Goal: Task Accomplishment & Management: Manage account settings

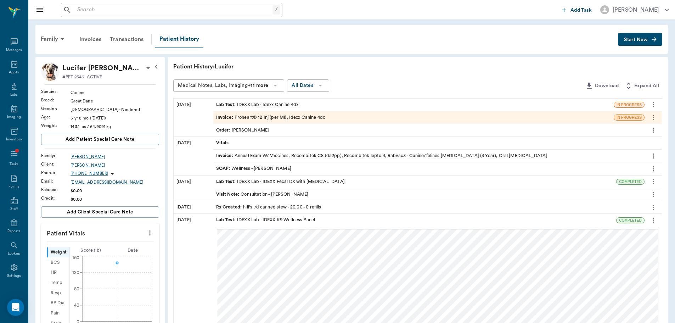
click at [498, 11] on div "/ ​" at bounding box center [310, 10] width 498 height 14
click at [108, 13] on input "text" at bounding box center [173, 10] width 198 height 10
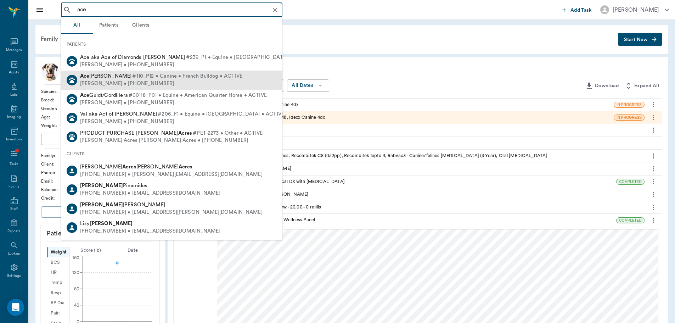
click at [235, 76] on div "Ace Moriarty #110_P12 • Canine • French Bulldog • ACTIVE Meghan Moriarty • (315…" at bounding box center [171, 80] width 221 height 19
type input "ace"
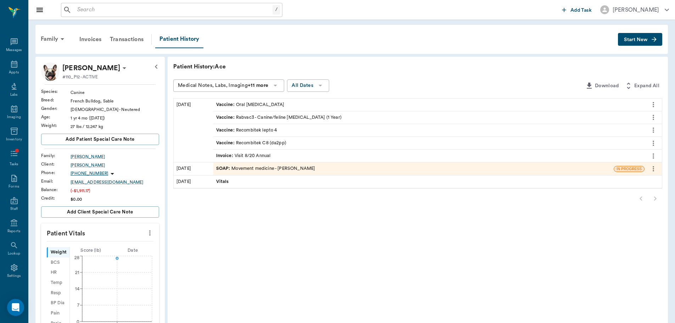
click at [289, 167] on div "SOAP : Movement medicine - Brittany Newsham" at bounding box center [265, 168] width 99 height 7
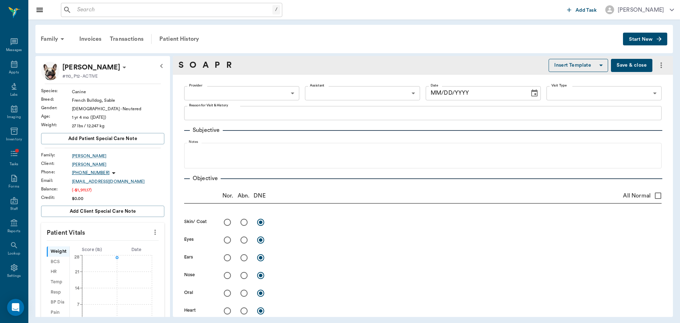
type textarea "Annual exam - no concerns at this time"
radio input "true"
type textarea "Full hair coat, no present concern for ectoparasites"
radio input "true"
type textarea "clear, PLR OU"
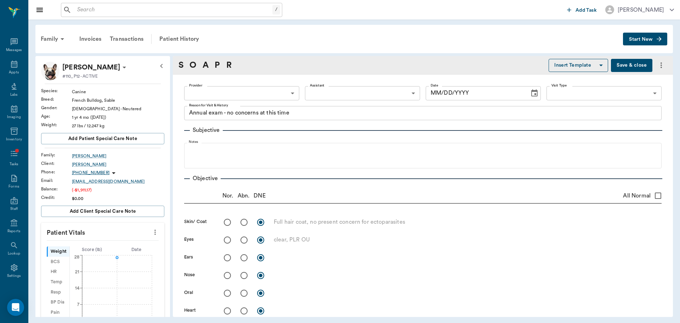
radio input "true"
type textarea "clear AU, open canals - no debris or irritation"
radio input "true"
type textarea "no signs of nasal discharge or crusting"
radio input "true"
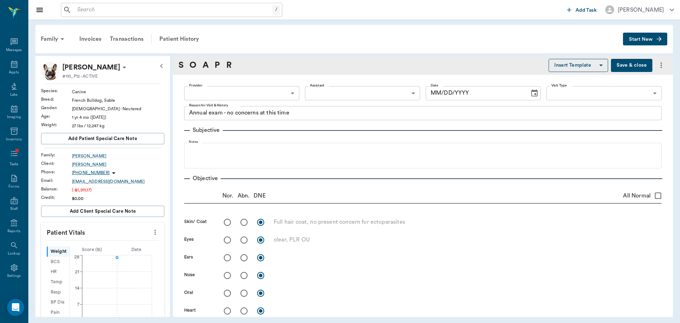
type textarea "mm pk <2, moist; no signs of ulceration"
radio input "true"
type textarea "no arrhythmia present on exam, sinus rythmn"
radio input "true"
type textarea "no crackles or wheezes bilaterally, no cough on exam"
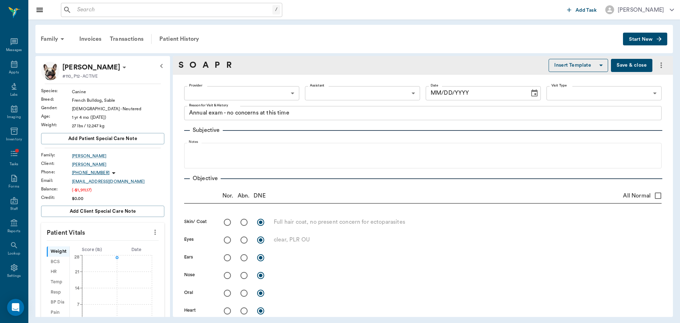
radio input "true"
type textarea "PLN wnl"
radio input "true"
type textarea "soft, non painful to palpation, no mass effect appreciated"
radio input "true"
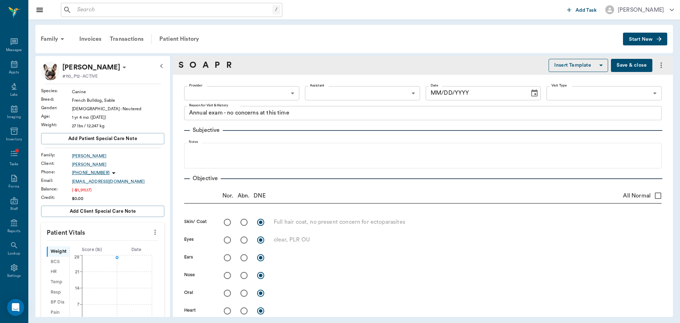
type textarea "external genitalia wnl"
radio input "true"
type textarea "ambulatory x4, no present lameness"
radio input "true"
type textarea "no CP deficits x4, CN intact"
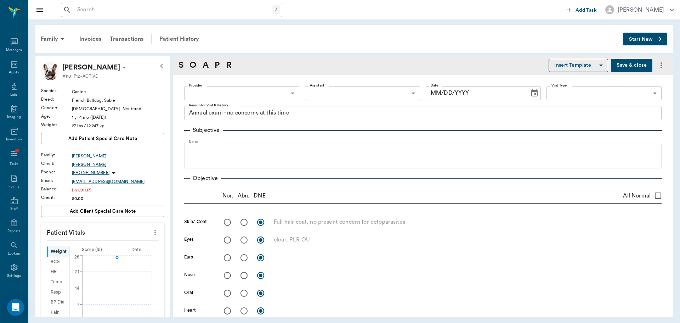
type input "649b3e03b5bc7e03f9326794"
type input "6656c4aef87a612ea34fb244"
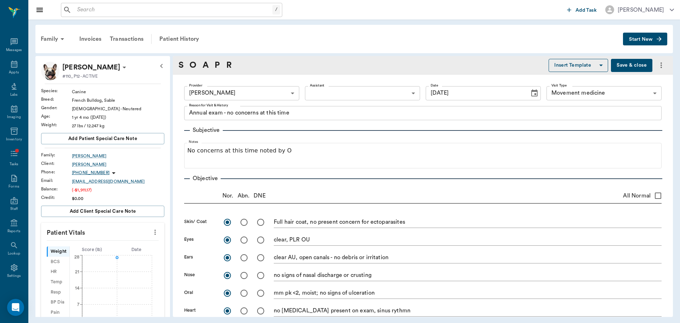
type input "[DATE]"
click at [642, 101] on div "Provider Brittany Newsham 649b3e03b5bc7e03f9326794 Provider Assistant ​ Assista…" at bounding box center [423, 93] width 478 height 26
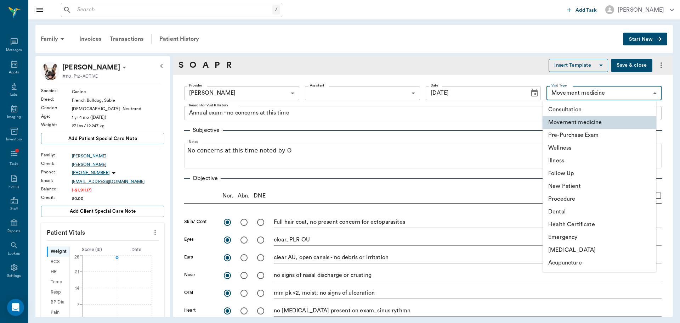
click at [640, 98] on body "/ ​ Add Task Brittany Newsham Nectar Messages Appts Labs Imaging Inventory Task…" at bounding box center [340, 161] width 680 height 323
click at [614, 152] on li "Wellness" at bounding box center [600, 147] width 114 height 13
type input "65d2c202a8044d23520120c5"
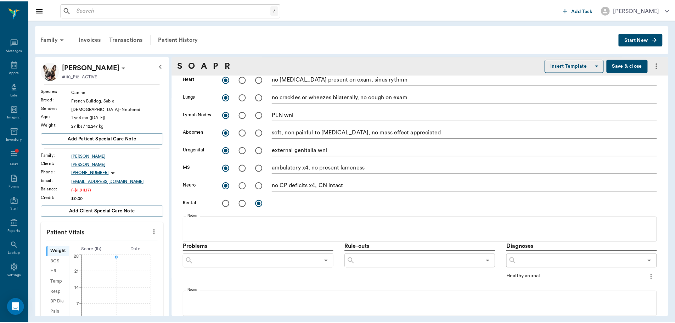
scroll to position [204, 0]
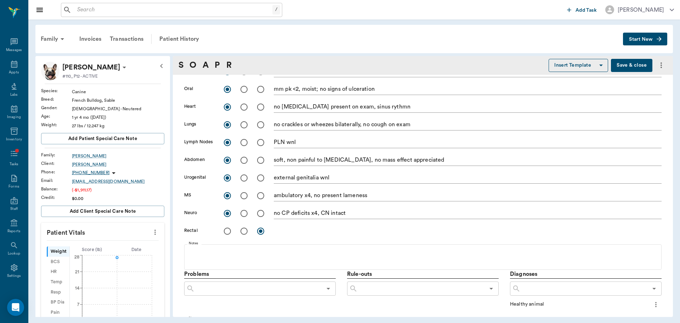
click at [629, 63] on button "Save & close" at bounding box center [631, 65] width 41 height 13
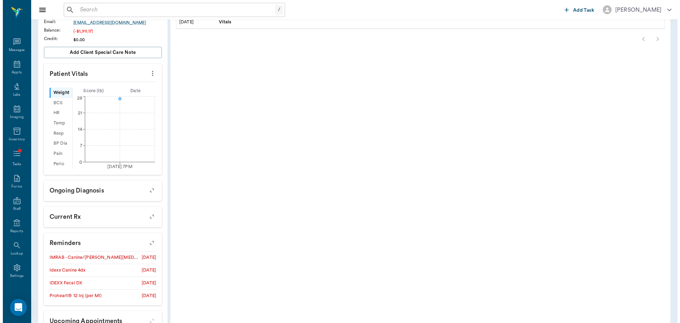
scroll to position [206, 0]
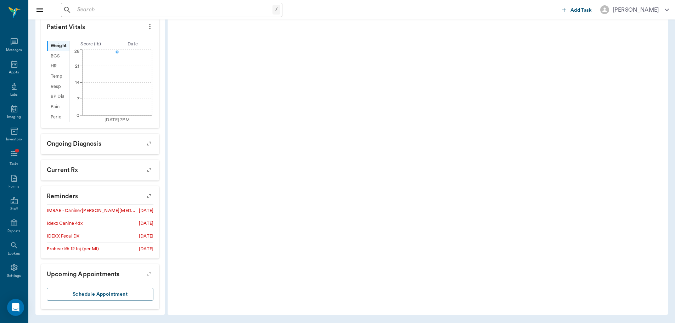
click at [151, 195] on icon "button" at bounding box center [149, 196] width 6 height 6
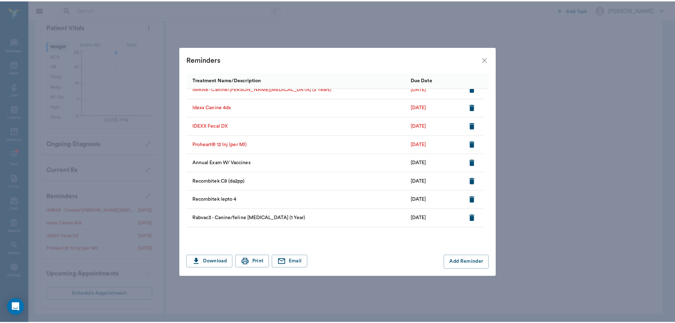
scroll to position [0, 0]
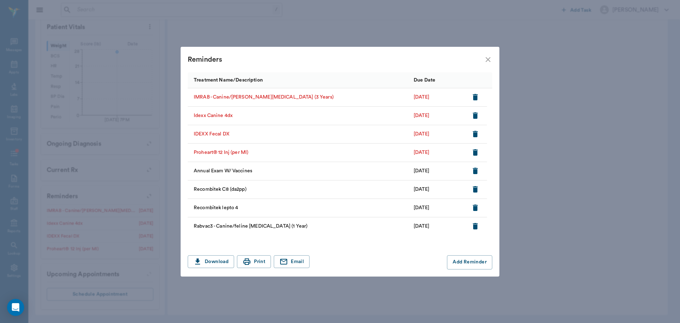
click at [474, 97] on icon "button" at bounding box center [475, 97] width 5 height 6
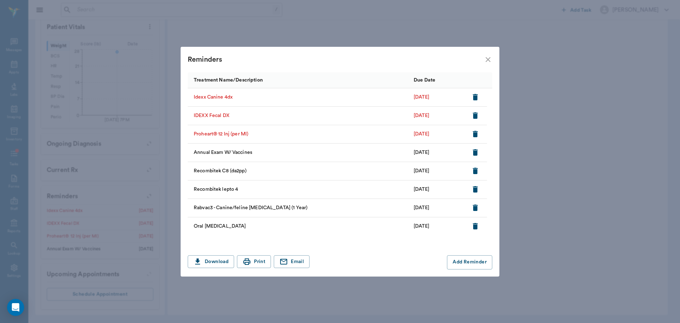
click at [474, 101] on icon "button" at bounding box center [475, 97] width 9 height 9
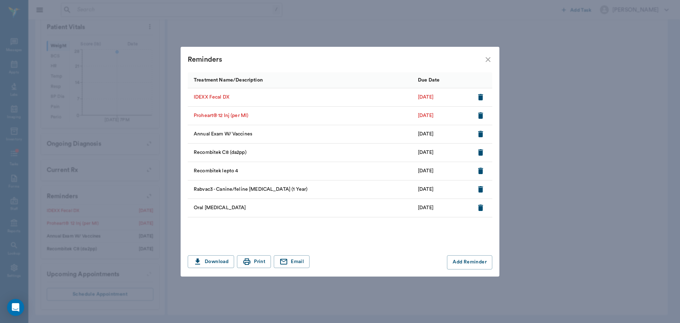
click at [474, 101] on div at bounding box center [481, 97] width 21 height 18
click at [478, 100] on icon "button" at bounding box center [481, 97] width 9 height 9
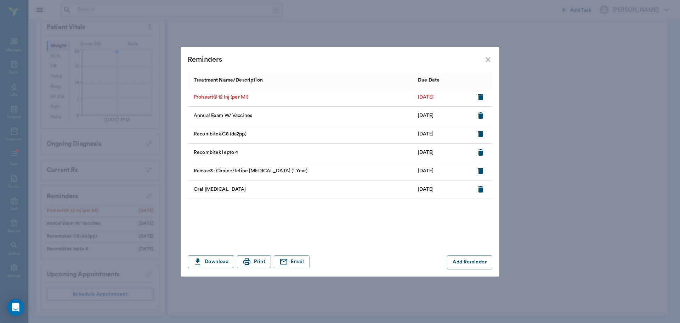
click at [478, 100] on icon "button" at bounding box center [481, 97] width 9 height 9
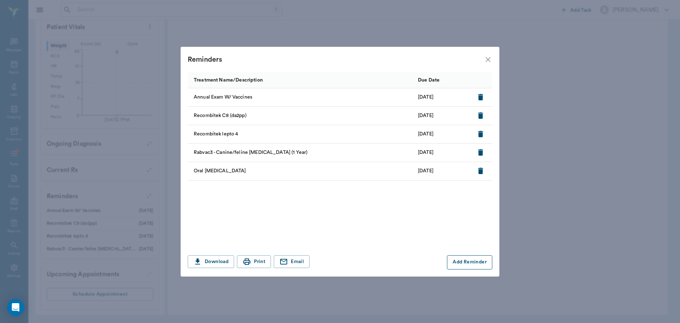
click at [478, 260] on button "Add Reminder" at bounding box center [469, 262] width 45 height 14
click at [250, 261] on input "Treatment *" at bounding box center [249, 262] width 119 height 10
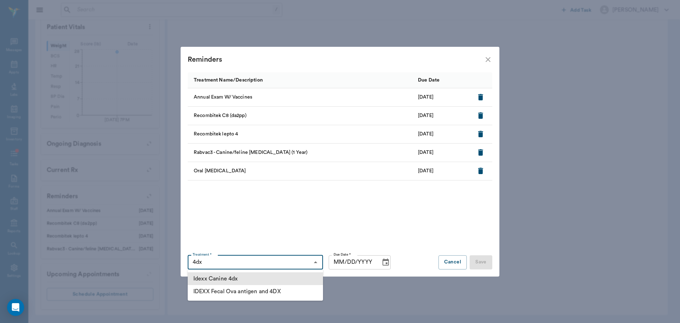
click at [224, 278] on li "Idexx Canine 4dx" at bounding box center [255, 278] width 135 height 13
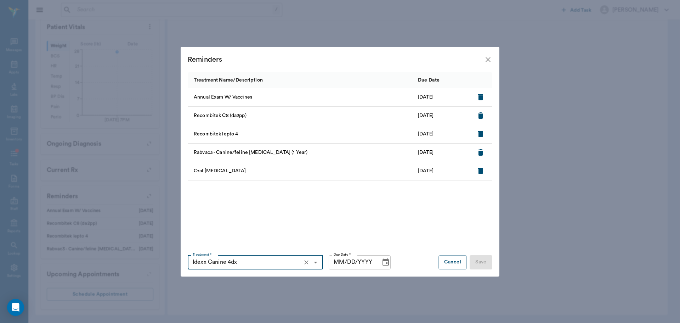
type input "Idexx Canine 4dx"
click at [341, 262] on input "MM/DD/YYYY" at bounding box center [352, 262] width 47 height 14
click at [337, 262] on input "MM/DD/YYYY" at bounding box center [352, 262] width 47 height 14
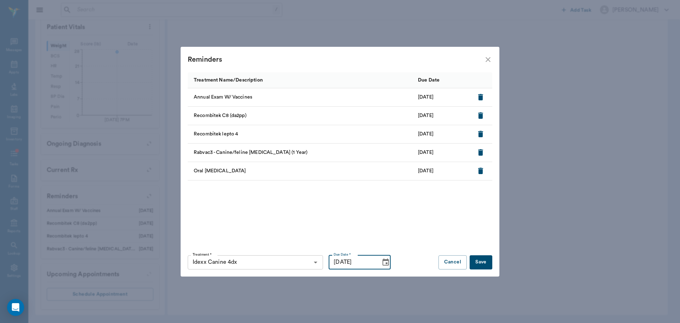
type input "10/01/2025"
click at [475, 259] on button "Save" at bounding box center [481, 262] width 23 height 14
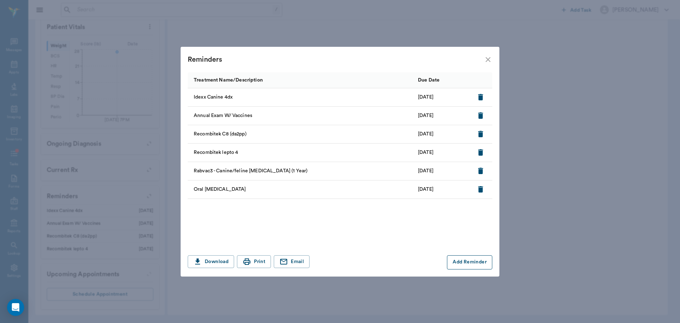
click at [463, 264] on button "Add Reminder" at bounding box center [469, 262] width 45 height 14
click at [243, 260] on input "Treatment *" at bounding box center [249, 262] width 119 height 10
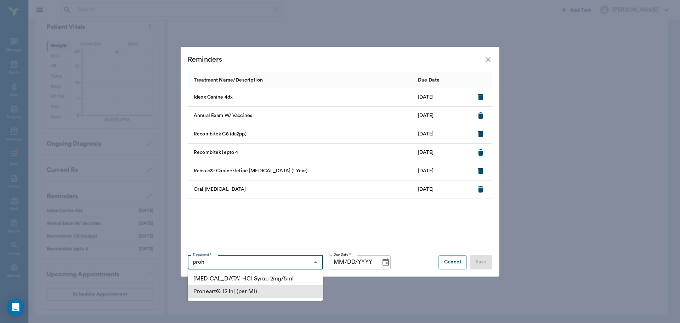
click at [274, 289] on li "Proheart® 12 Inj (per Ml)" at bounding box center [255, 291] width 135 height 13
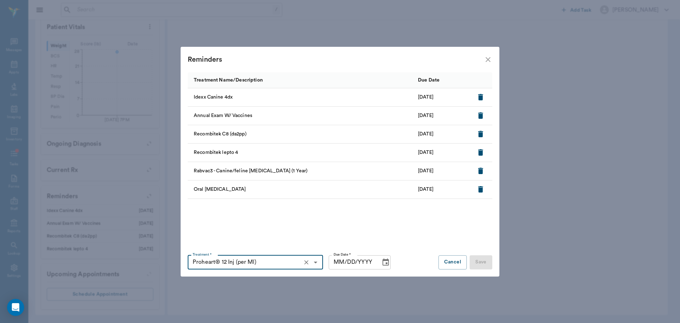
type input "Proheart® 12 Inj (per Ml)"
click at [341, 261] on input "MM/DD/YYYY" at bounding box center [352, 262] width 47 height 14
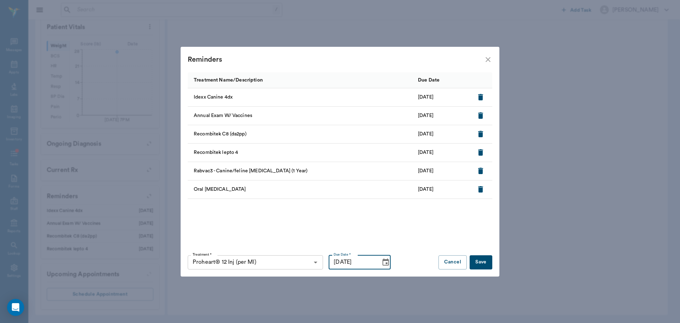
type input "10/01/2025"
click at [477, 259] on button "Save" at bounding box center [481, 262] width 23 height 14
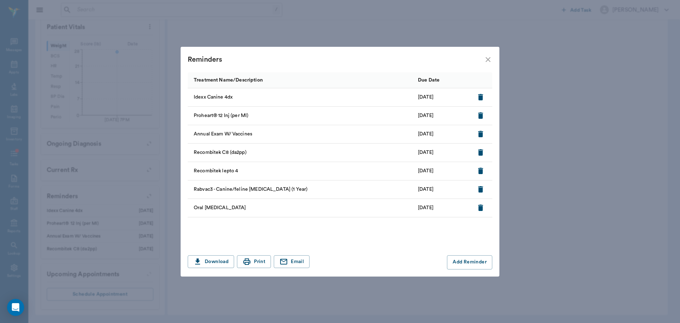
click at [487, 63] on icon "close" at bounding box center [488, 59] width 9 height 9
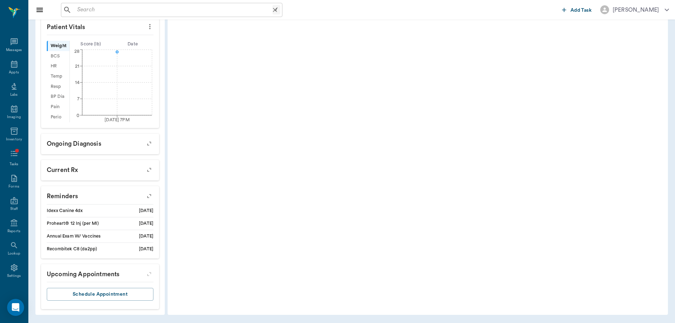
click at [136, 7] on input "text" at bounding box center [173, 10] width 198 height 10
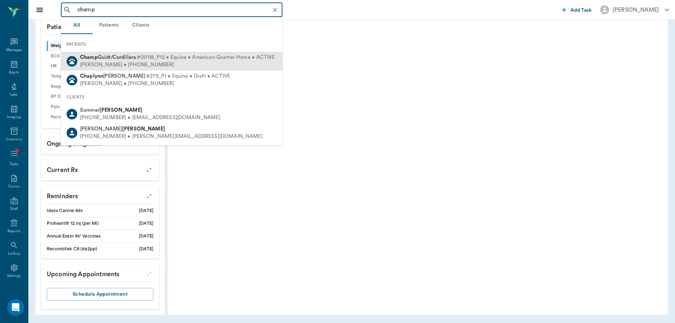
click at [148, 55] on span "#00118_P12 • Equine • American Quarter Horse • ACTIVE" at bounding box center [206, 57] width 138 height 7
type input "champ"
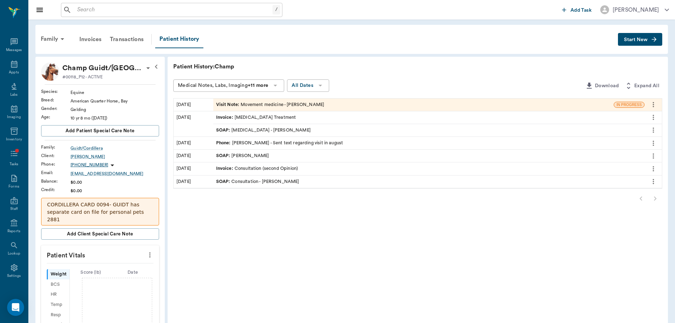
click at [264, 111] on div "Visit Note : Movement medicine - Brittany Newsham" at bounding box center [413, 105] width 400 height 12
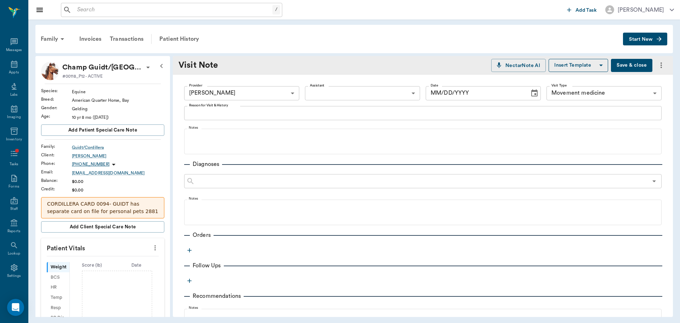
type input "649b3e03b5bc7e03f9326794"
type input "6656c4aef87a612ea34fb244"
type input "[DATE]"
click at [249, 108] on div "x Reason for Visit & History" at bounding box center [423, 113] width 478 height 14
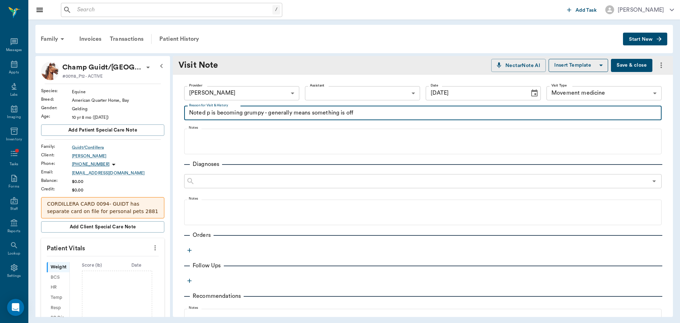
type textarea "Noted p is becoming grumpy - generally means something is off"
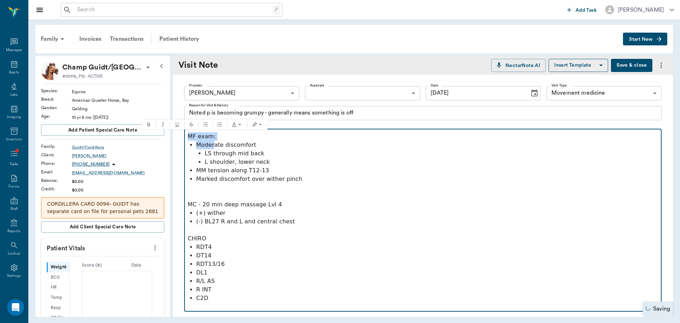
drag, startPoint x: 214, startPoint y: 142, endPoint x: 190, endPoint y: 135, distance: 24.8
click at [190, 135] on div "MF exam: Moderate discomfort LS through mid back L shoulder, lower neck MM tens…" at bounding box center [423, 221] width 471 height 179
click at [190, 135] on p "MF exam:" at bounding box center [423, 136] width 471 height 9
drag, startPoint x: 225, startPoint y: 137, endPoint x: 128, endPoint y: 140, distance: 96.4
click at [128, 140] on div "Champ Guidt/Cordillera #00118_P12 - ACTIVE Species : Equine Breed : American Qu…" at bounding box center [354, 186] width 638 height 261
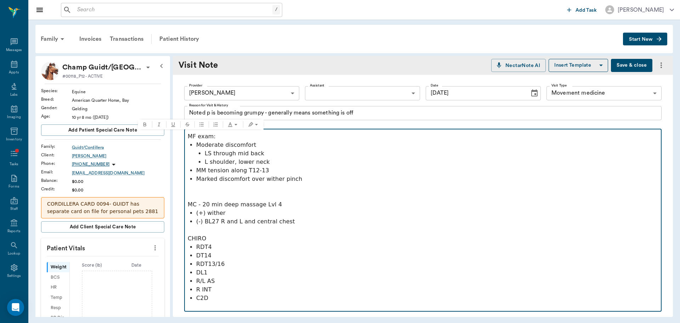
click at [213, 192] on p at bounding box center [423, 196] width 471 height 9
drag, startPoint x: 189, startPoint y: 136, endPoint x: 246, endPoint y: 134, distance: 57.1
click at [246, 134] on p "MF exam:" at bounding box center [423, 136] width 471 height 9
click at [231, 137] on p "MF exam:" at bounding box center [423, 136] width 471 height 9
drag, startPoint x: 234, startPoint y: 141, endPoint x: 188, endPoint y: 136, distance: 45.7
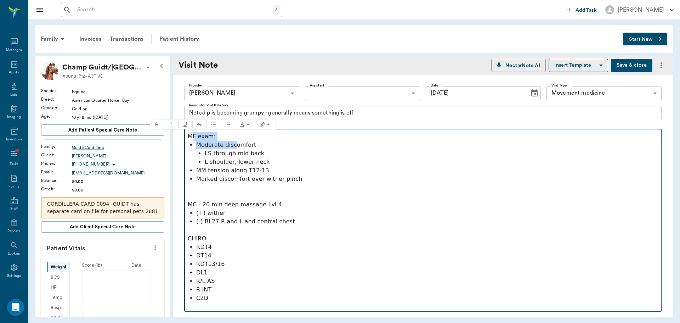
click at [188, 136] on div "MF exam: Moderate discomfort LS through mid back L shoulder, lower neck MM tens…" at bounding box center [423, 221] width 471 height 179
click at [188, 136] on p "MF exam:" at bounding box center [423, 136] width 471 height 9
drag, startPoint x: 188, startPoint y: 136, endPoint x: 208, endPoint y: 134, distance: 20.3
click at [208, 134] on p "MF exam:" at bounding box center [423, 136] width 471 height 9
click at [141, 123] on icon "Bold" at bounding box center [144, 125] width 6 height 6
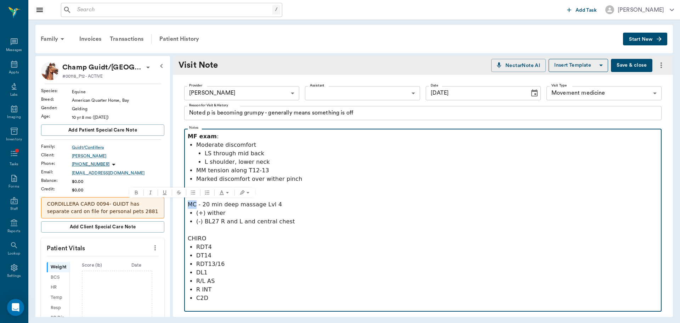
drag, startPoint x: 196, startPoint y: 201, endPoint x: 184, endPoint y: 201, distance: 11.7
click at [184, 201] on fieldset "Notes MF exam : Moderate discomfort LS through mid back L shoulder, lower neck …" at bounding box center [423, 219] width 478 height 186
click at [137, 191] on icon "Bold" at bounding box center [137, 193] width 6 height 6
drag, startPoint x: 208, startPoint y: 238, endPoint x: 175, endPoint y: 234, distance: 33.8
click at [176, 236] on div "Provider Brittany Newsham 649b3e03b5bc7e03f9326794 Provider Assistant ​ Assista…" at bounding box center [423, 316] width 500 height 482
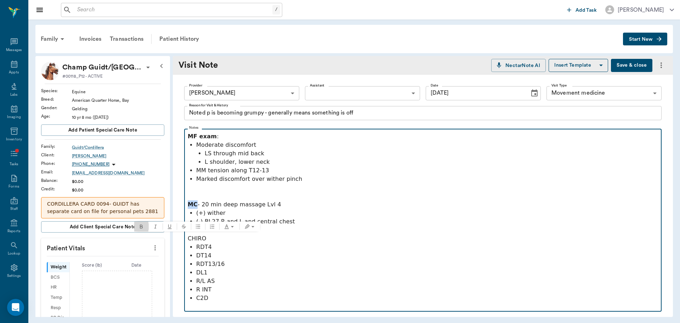
click at [143, 225] on icon "Bold" at bounding box center [142, 227] width 6 height 6
drag, startPoint x: 270, startPoint y: 268, endPoint x: 275, endPoint y: 292, distance: 24.5
click at [270, 268] on ul "RDT4 DT14 RDT13/16 DL1 R/L AS R INT C2D" at bounding box center [423, 273] width 471 height 60
click at [272, 299] on p "C2D" at bounding box center [427, 298] width 462 height 9
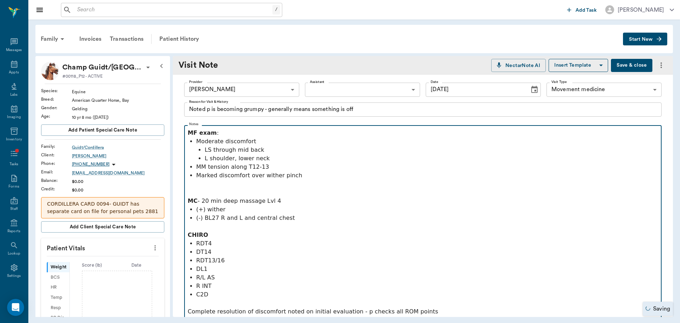
scroll to position [252, 0]
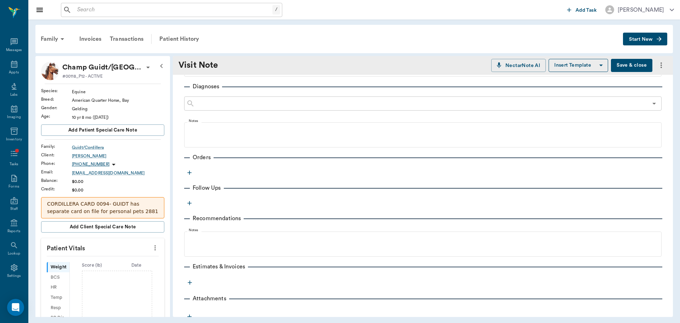
click at [190, 171] on icon "button" at bounding box center [189, 172] width 7 height 7
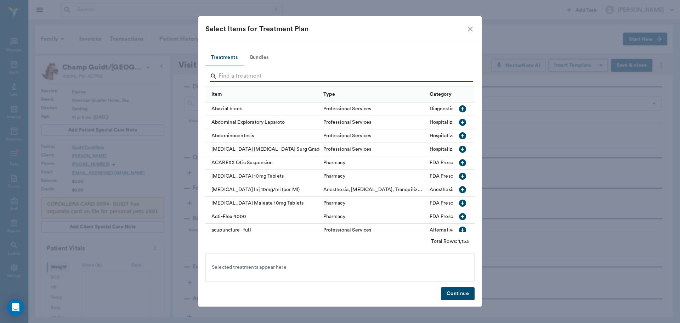
click at [249, 75] on input "Search" at bounding box center [341, 76] width 244 height 11
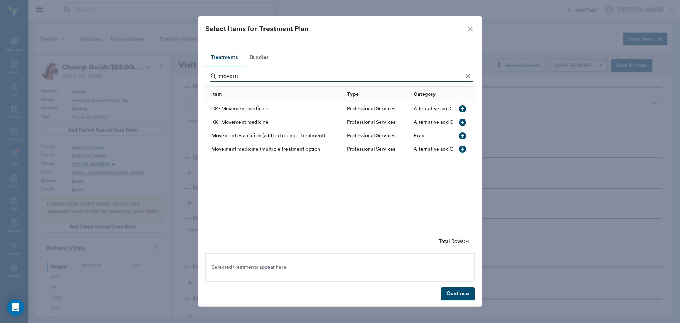
type input "movem"
click at [261, 145] on div "Movement medicine (multiple treatment option_" at bounding box center [275, 149] width 138 height 13
click at [463, 296] on button "Continue" at bounding box center [458, 293] width 34 height 13
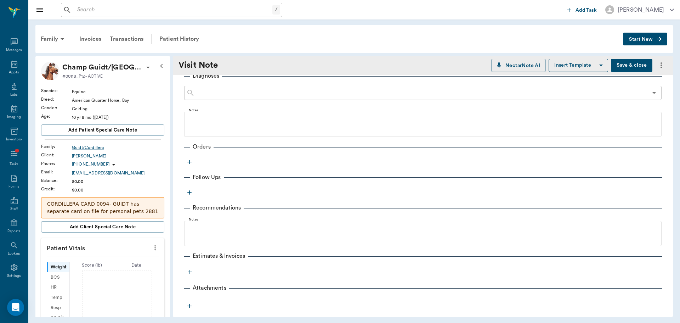
scroll to position [268, 0]
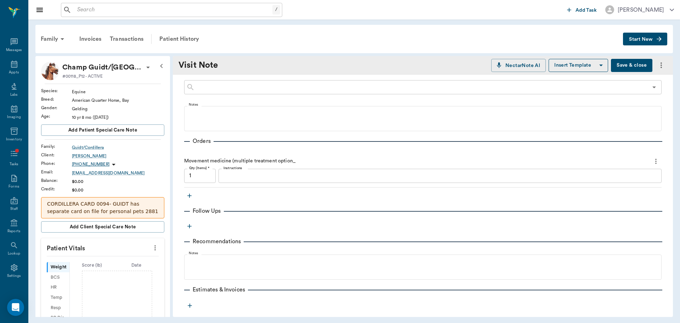
click at [278, 159] on p "Movement medicine (multiple treatment option_" at bounding box center [240, 160] width 112 height 7
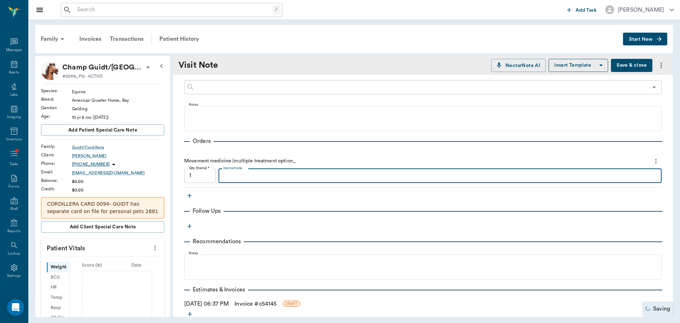
drag, startPoint x: 274, startPoint y: 173, endPoint x: 292, endPoint y: 173, distance: 18.1
click at [275, 173] on textarea "Instructions" at bounding box center [440, 175] width 433 height 8
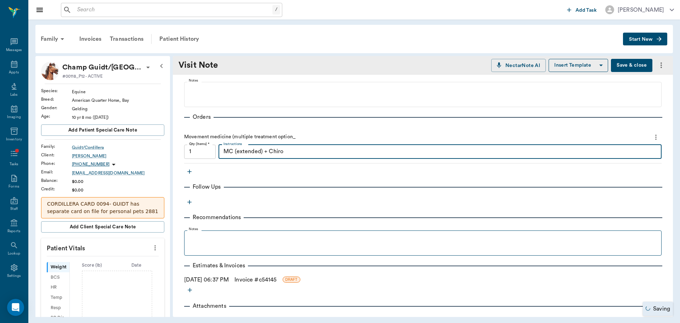
scroll to position [316, 0]
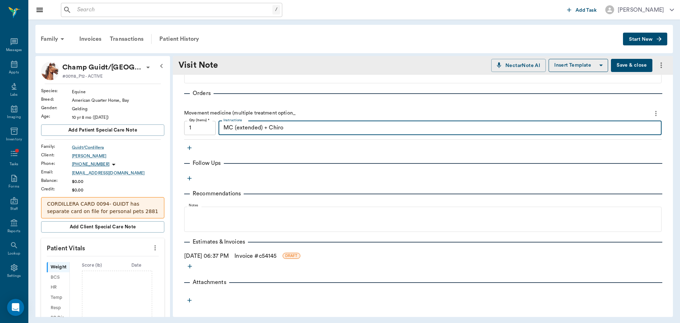
type textarea "MC (extended) + Chiro"
click at [253, 257] on link "Invoice # c54145" at bounding box center [256, 256] width 42 height 9
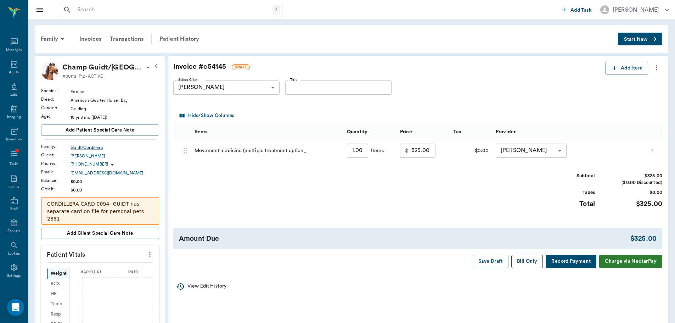
click at [522, 261] on button "Bill Only" at bounding box center [527, 261] width 32 height 13
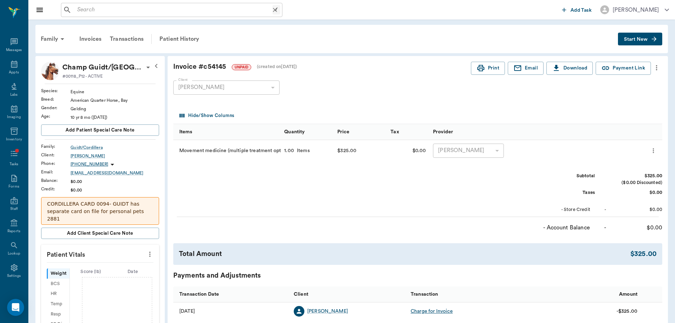
click at [130, 11] on input "text" at bounding box center [173, 10] width 198 height 10
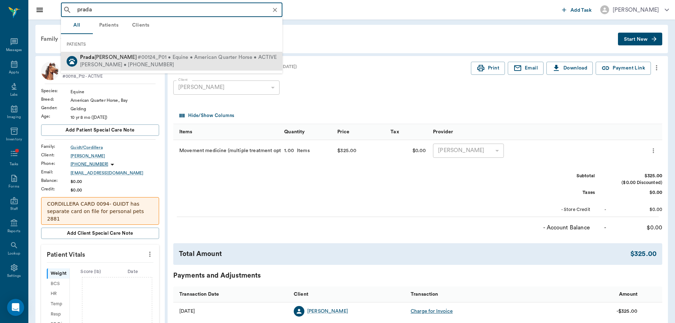
click at [130, 63] on div "Paula Brett • (281) 217-5215" at bounding box center [178, 64] width 197 height 7
type input "prada"
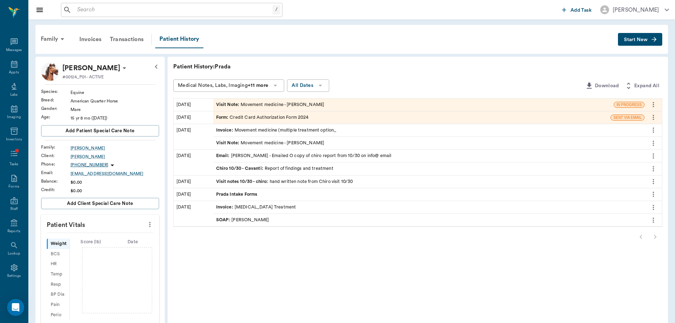
click at [283, 106] on div "Visit Note : Movement medicine - Brittany Newsham" at bounding box center [270, 104] width 108 height 7
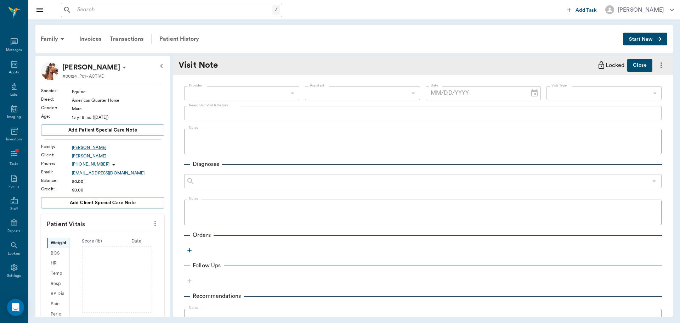
type input "649b3e03b5bc7e03f9326794"
type input "6656c4aef87a612ea34fb244"
type textarea "O noted p has been doing well, felt acupuncture was very beneficial for p and w…"
type input "[DATE]"
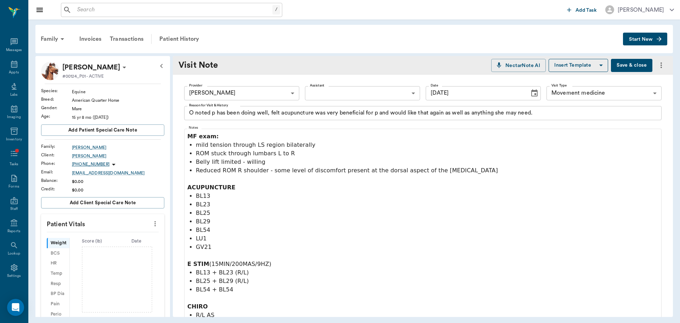
scroll to position [177, 0]
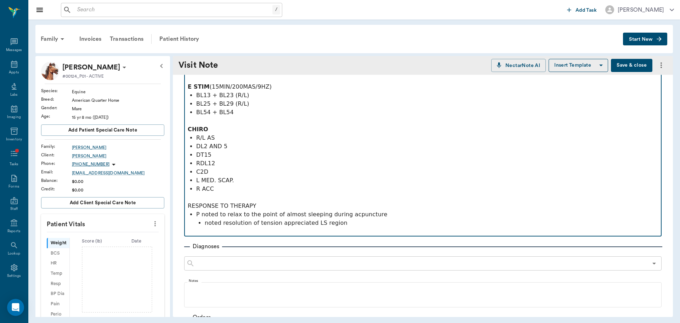
click at [355, 224] on p "noted resolution of tension appreciated LS region" at bounding box center [432, 223] width 454 height 9
drag, startPoint x: 283, startPoint y: 204, endPoint x: 176, endPoint y: 202, distance: 106.7
click at [176, 202] on div "Provider Brittany Newsham 649b3e03b5bc7e03f9326794 Provider Assistant ​ Assista…" at bounding box center [423, 190] width 500 height 584
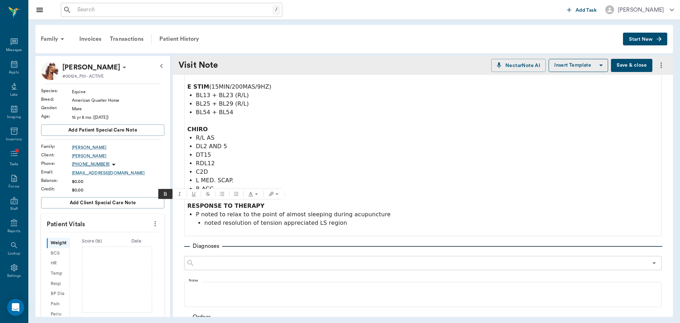
click at [176, 202] on div "Provider Brittany Newsham 649b3e03b5bc7e03f9326794 Provider Assistant ​ Assista…" at bounding box center [423, 190] width 500 height 584
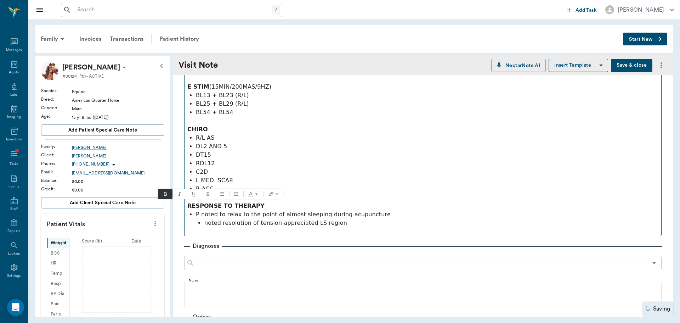
scroll to position [319, 0]
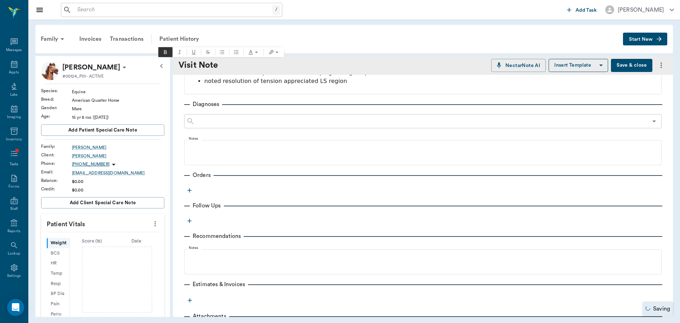
click at [187, 187] on icon "button" at bounding box center [189, 190] width 7 height 7
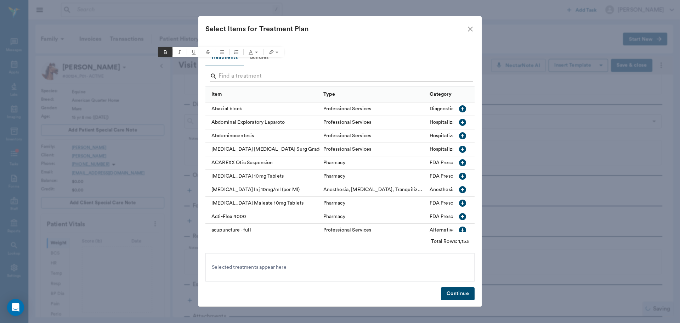
drag, startPoint x: 233, startPoint y: 67, endPoint x: 234, endPoint y: 75, distance: 7.6
click at [234, 69] on div at bounding box center [341, 77] width 263 height 18
click at [238, 73] on input "Search" at bounding box center [341, 76] width 244 height 11
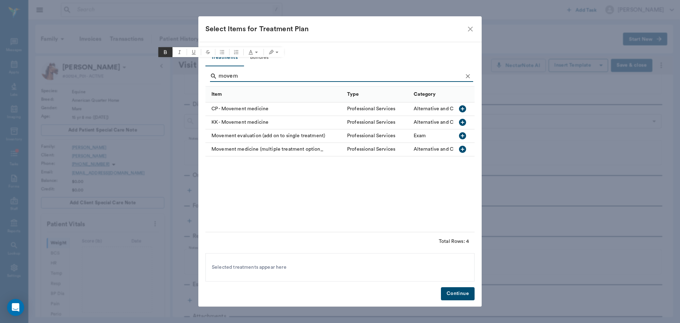
type input "movem"
click at [259, 151] on div "Movement medicine (multiple treatment option_" at bounding box center [275, 149] width 138 height 13
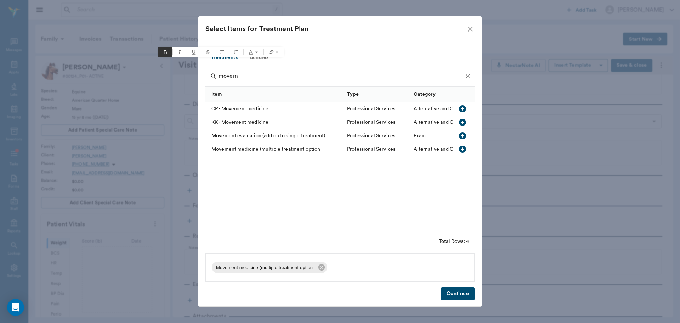
click at [452, 291] on button "Continue" at bounding box center [458, 293] width 34 height 13
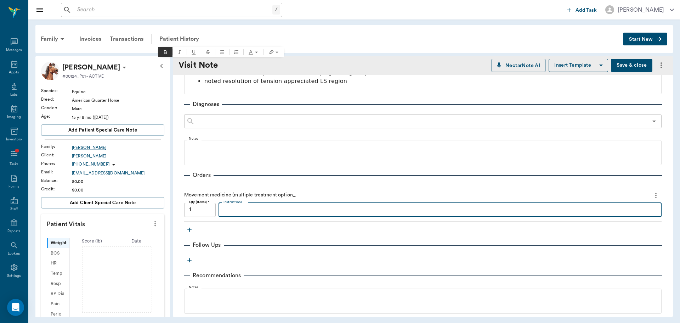
click at [263, 209] on textarea "Instructions" at bounding box center [440, 210] width 433 height 8
type textarea "e"
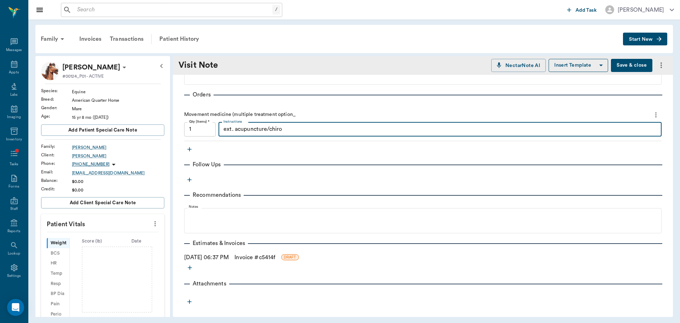
scroll to position [401, 0]
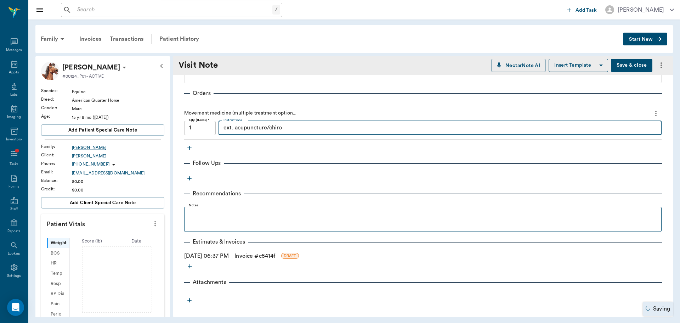
type textarea "ext. acupuncture/chiro"
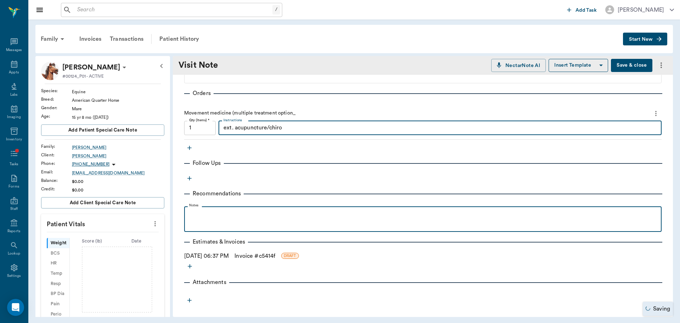
click at [245, 223] on div at bounding box center [423, 219] width 471 height 18
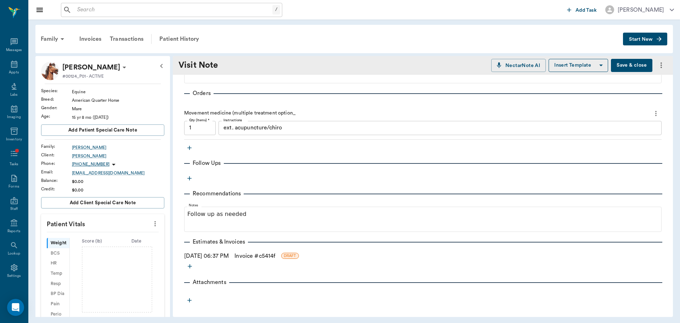
click at [251, 259] on link "Invoice # c5414f" at bounding box center [255, 256] width 41 height 9
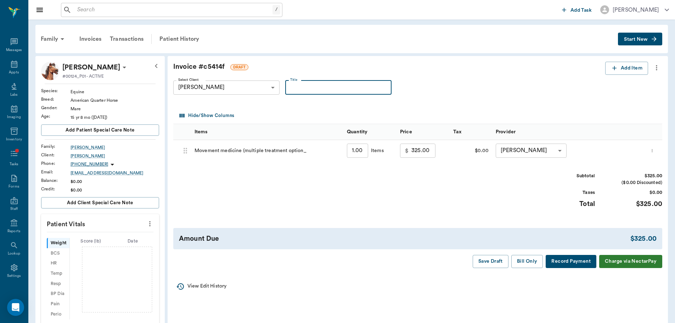
click at [299, 80] on input "Title" at bounding box center [338, 87] width 106 height 14
type input "Exam 8/18"
click at [520, 261] on button "Bill Only" at bounding box center [527, 261] width 32 height 13
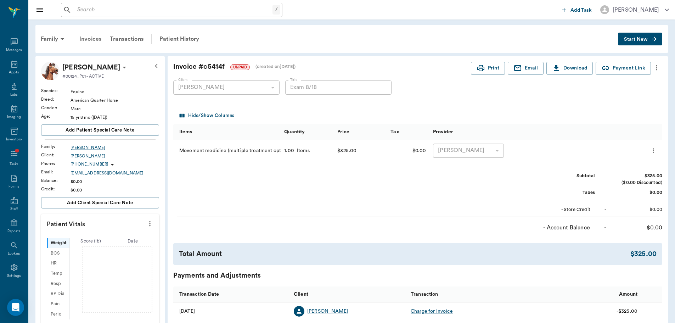
click at [101, 38] on div "Invoices" at bounding box center [90, 38] width 30 height 17
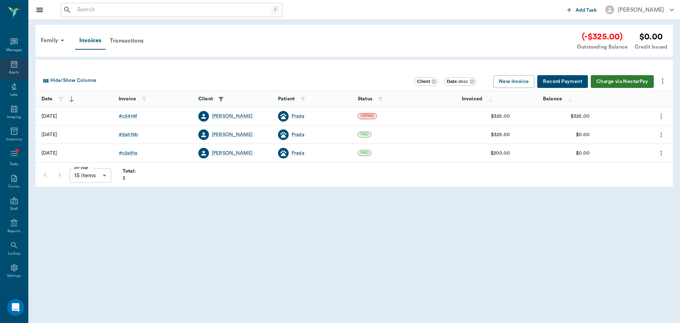
click at [20, 62] on div "Appts" at bounding box center [14, 68] width 28 height 22
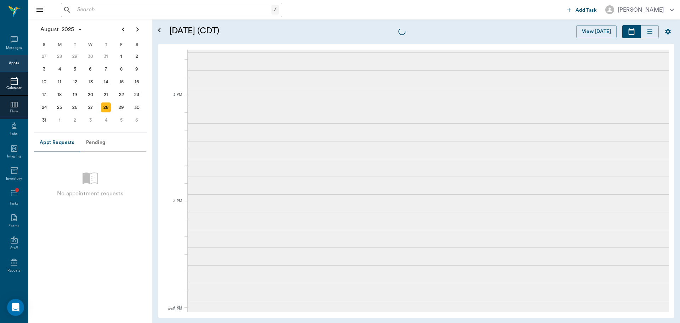
scroll to position [806, 0]
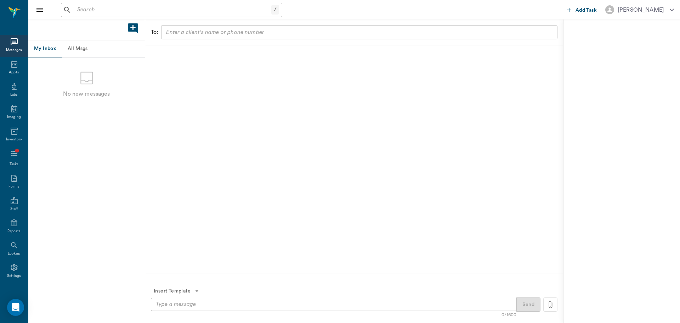
click at [112, 10] on input "text" at bounding box center [172, 10] width 197 height 10
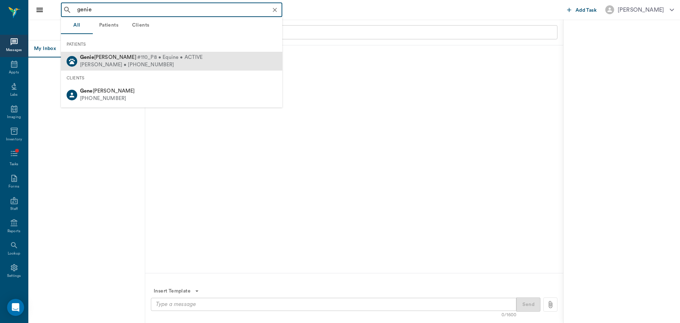
click at [161, 60] on span "#110_P8 • Equine • ACTIVE" at bounding box center [170, 57] width 66 height 7
type input "genie"
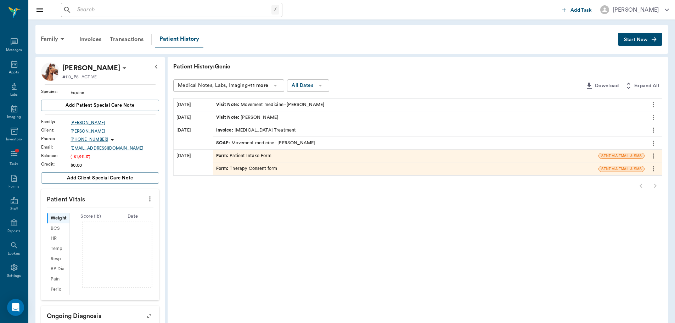
click at [650, 46] on button "Start New" at bounding box center [640, 39] width 44 height 13
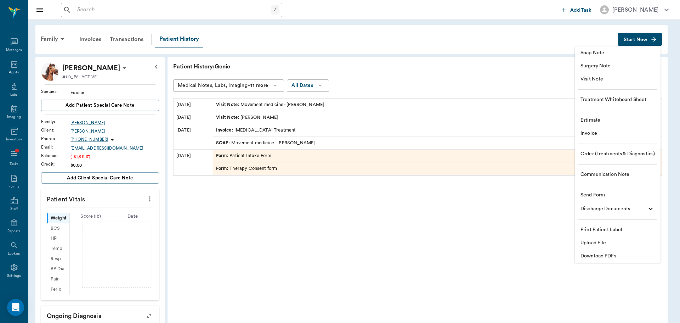
click at [636, 78] on span "Visit Note" at bounding box center [618, 78] width 74 height 7
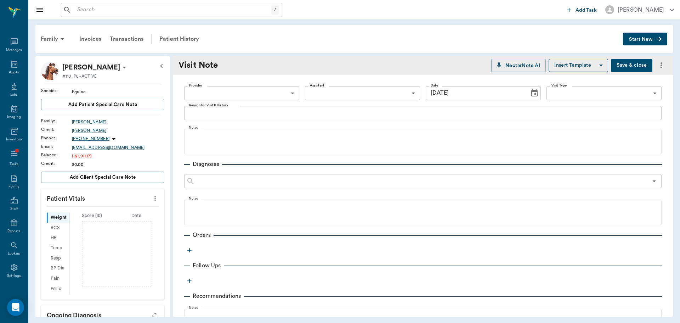
click at [530, 93] on icon "Choose date, selected date is Aug 28, 2025" at bounding box center [534, 93] width 9 height 9
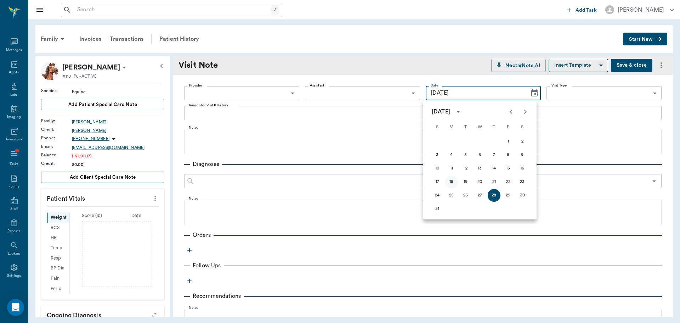
click at [448, 180] on button "18" at bounding box center [451, 181] width 13 height 13
type input "[DATE]"
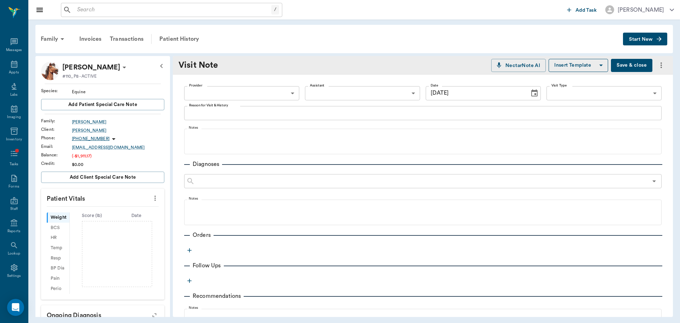
click at [253, 97] on body "/ ​ Add Task [PERSON_NAME] Nectar Messages Appts Labs Imaging Inventory Tasks F…" at bounding box center [340, 161] width 680 height 323
click at [267, 109] on li "[PERSON_NAME]" at bounding box center [241, 109] width 114 height 13
type input "649b3e03b5bc7e03f9326794"
click at [624, 90] on body "/ ​ Add Task [PERSON_NAME] Nectar Messages Appts Labs Imaging Inventory Tasks F…" at bounding box center [340, 161] width 680 height 323
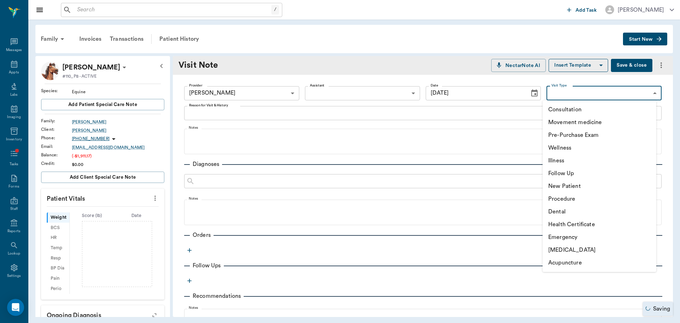
click at [574, 125] on li "Movement medicine" at bounding box center [600, 122] width 114 height 13
type input "6656c4aef87a612ea34fb244"
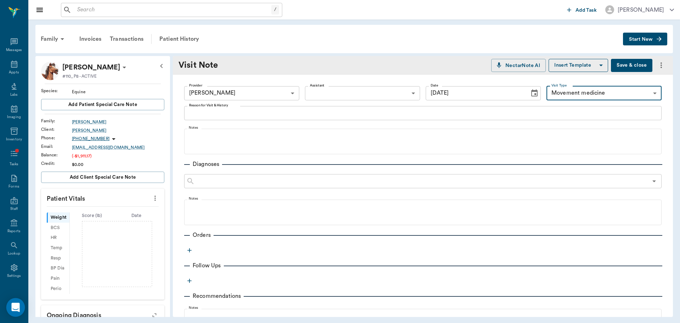
click at [18, 302] on div "Open Intercom Messenger" at bounding box center [15, 307] width 19 height 19
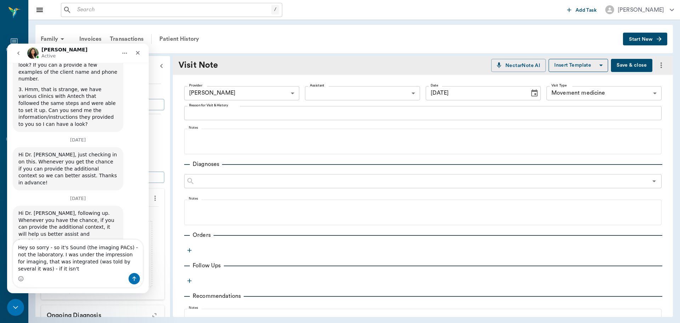
scroll to position [726, 0]
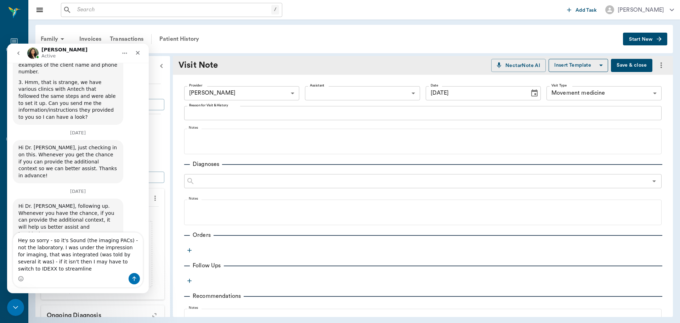
type textarea "Hey so sorry - so it's Sound (the imaging PACs) - not the laboratory. I was und…"
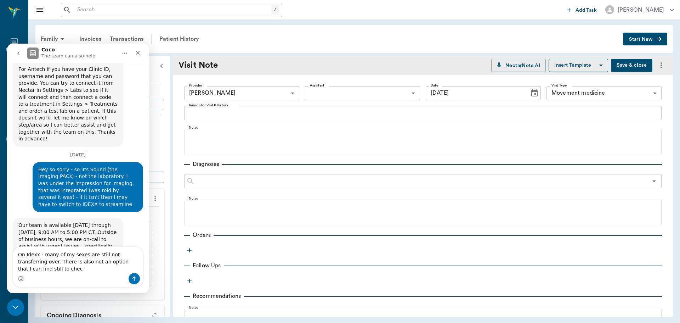
scroll to position [908, 0]
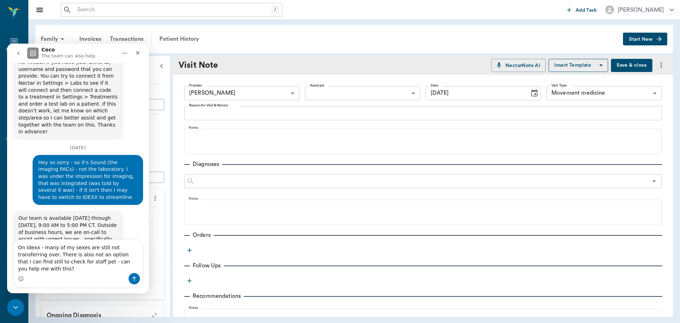
type textarea "On Idexx - many of my sexes are still not transferring over. There is also not …"
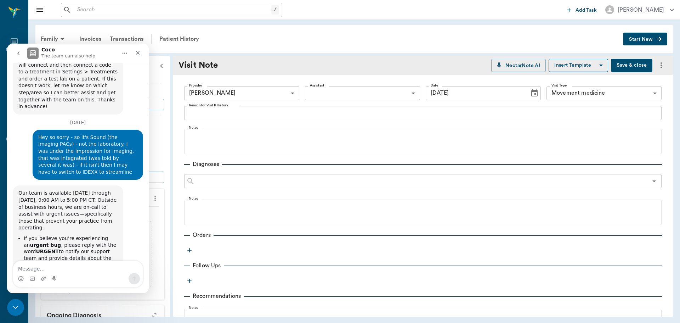
scroll to position [936, 0]
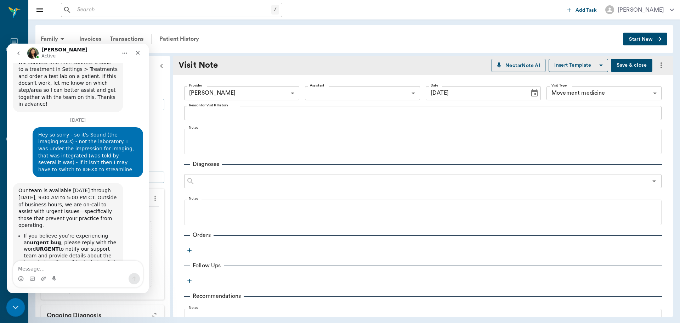
drag, startPoint x: 16, startPoint y: 304, endPoint x: 35, endPoint y: 610, distance: 306.4
click at [16, 304] on icon "Close Intercom Messenger" at bounding box center [14, 306] width 9 height 9
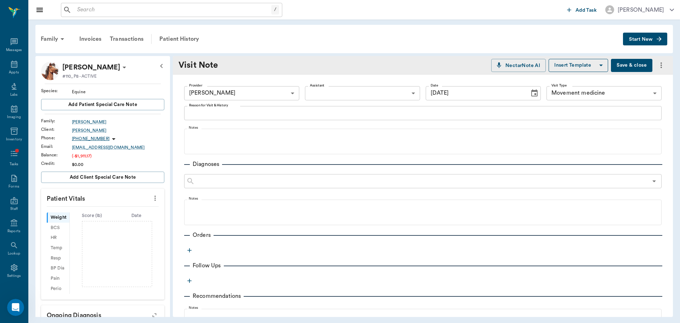
click at [363, 113] on textarea "Reason for Visit & History" at bounding box center [423, 113] width 468 height 8
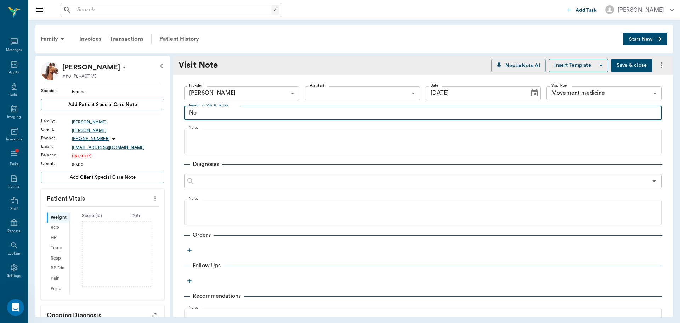
type textarea "N"
type textarea "Chiro only"
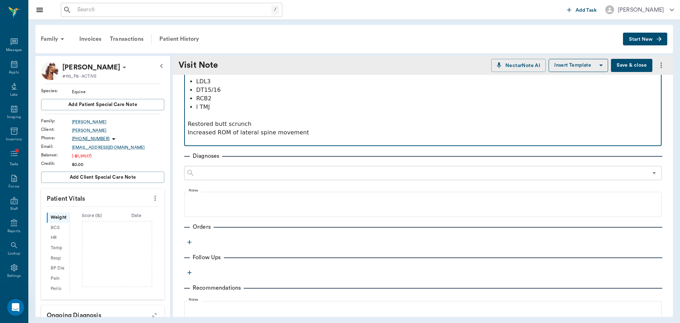
scroll to position [142, 0]
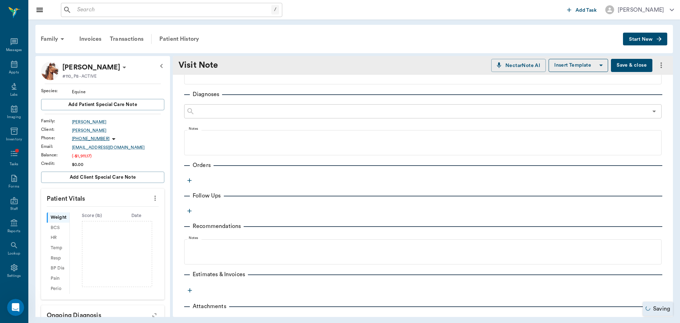
click at [192, 180] on icon "button" at bounding box center [189, 180] width 7 height 7
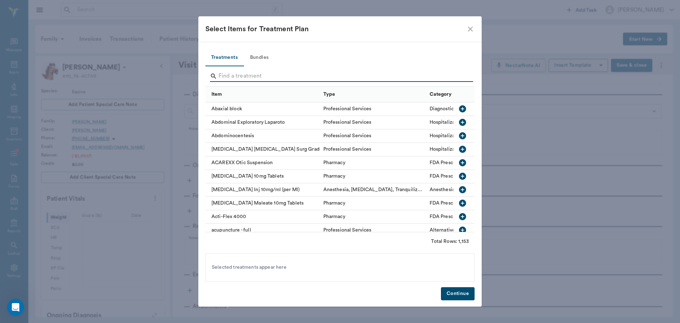
click at [248, 74] on input "Search" at bounding box center [341, 76] width 244 height 11
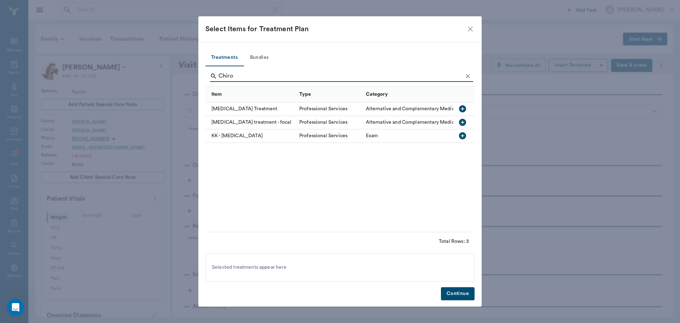
type input "Chiro"
click at [259, 104] on div "[MEDICAL_DATA] Treatment" at bounding box center [251, 108] width 90 height 13
click at [467, 292] on button "Continue" at bounding box center [458, 293] width 34 height 13
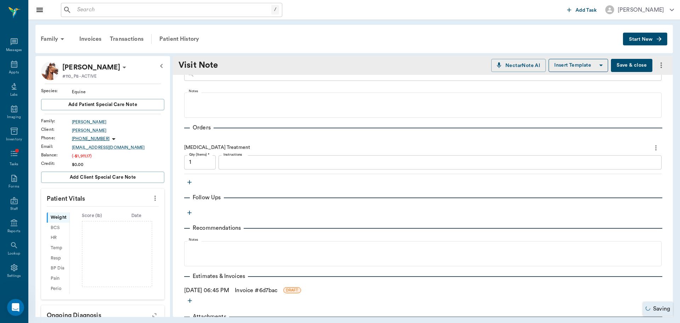
scroll to position [213, 0]
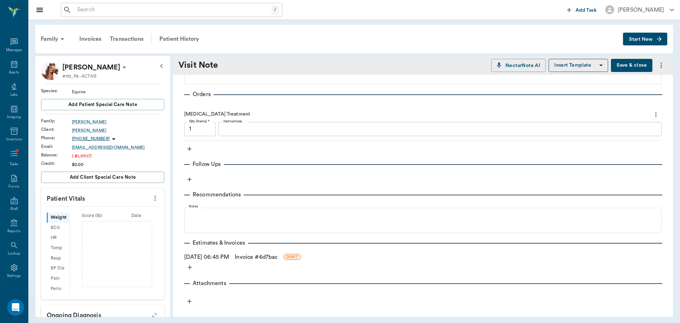
click at [615, 64] on button "Save & close" at bounding box center [631, 65] width 41 height 13
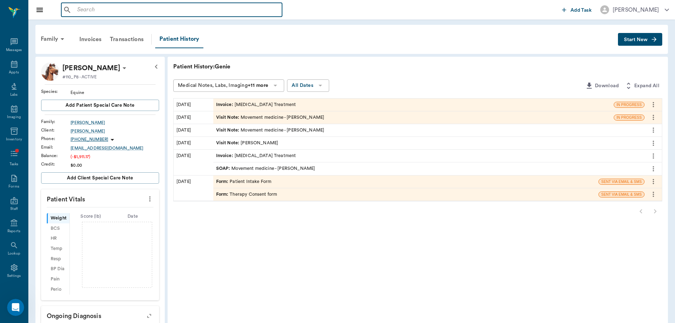
click at [125, 14] on input "text" at bounding box center [176, 10] width 205 height 10
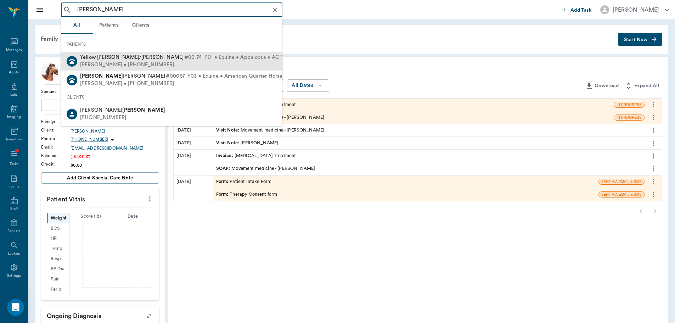
click at [124, 56] on span "Yellow [PERSON_NAME]/[PERSON_NAME]" at bounding box center [131, 57] width 103 height 5
type input "[PERSON_NAME]"
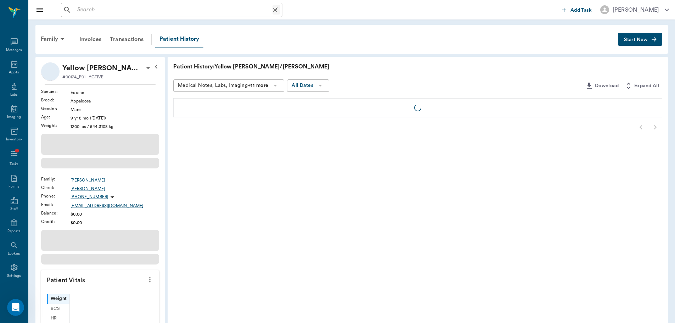
click at [111, 12] on input "text" at bounding box center [173, 10] width 198 height 10
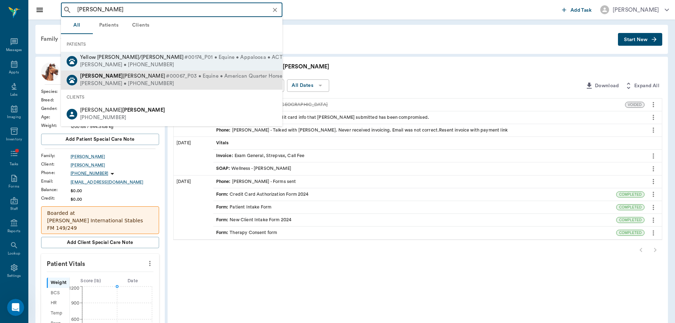
click at [109, 78] on span "[PERSON_NAME]" at bounding box center [122, 75] width 85 height 5
type input "[PERSON_NAME]"
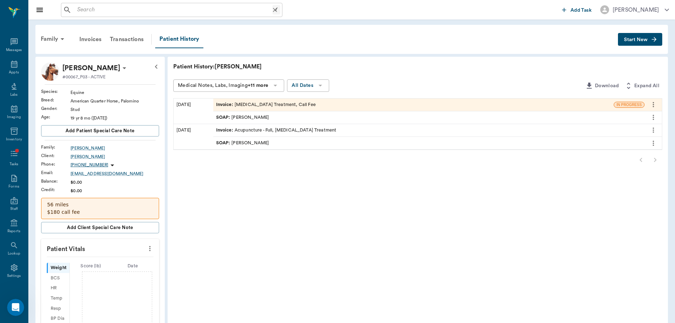
click at [118, 15] on div "/ ​" at bounding box center [171, 10] width 221 height 14
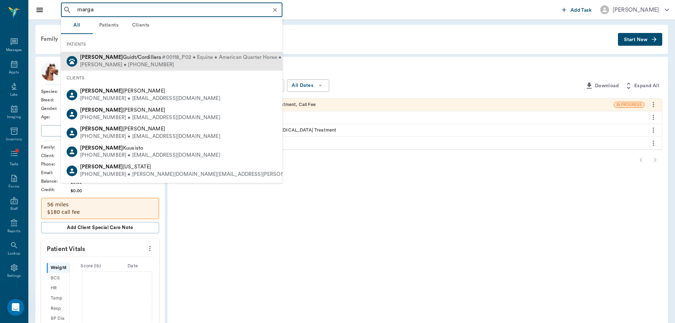
click at [108, 59] on span "[PERSON_NAME]/Cordillera" at bounding box center [120, 57] width 81 height 5
type input "marga"
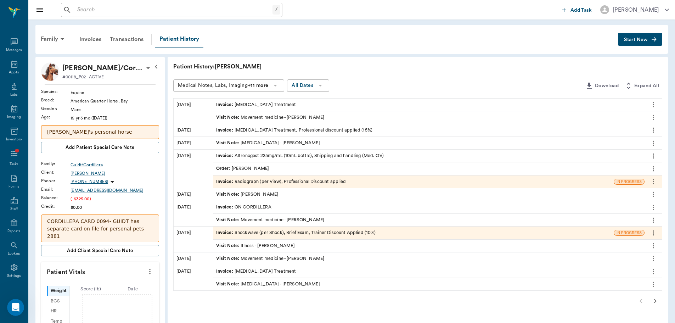
click at [650, 40] on button "Start New" at bounding box center [640, 39] width 44 height 13
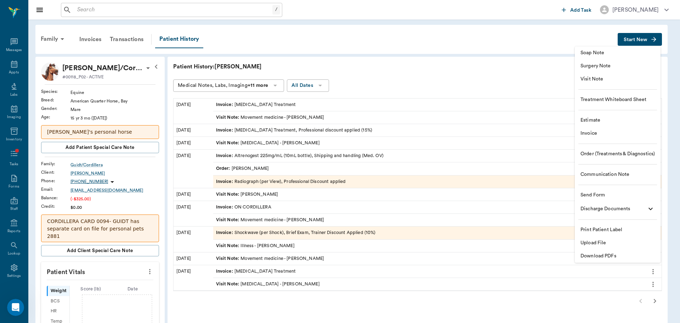
click at [634, 79] on span "Visit Note" at bounding box center [618, 78] width 74 height 7
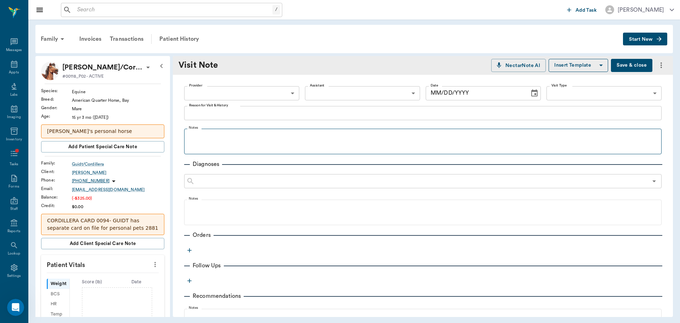
type input "[DATE]"
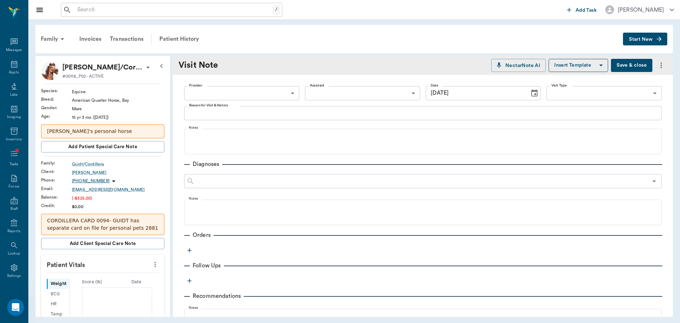
click at [253, 91] on body "/ ​ Add Task [PERSON_NAME] Nectar Messages Appts Labs Imaging Inventory Tasks F…" at bounding box center [340, 161] width 680 height 323
click at [259, 110] on li "[PERSON_NAME]" at bounding box center [241, 109] width 114 height 13
type input "649b3e03b5bc7e03f9326794"
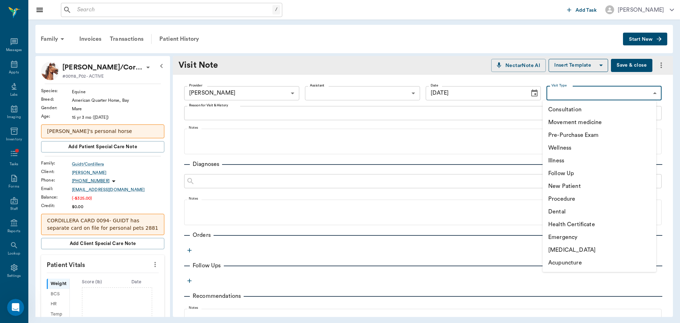
click at [601, 96] on body "/ ​ Add Task [PERSON_NAME] Nectar Messages Appts Labs Imaging Inventory Tasks F…" at bounding box center [340, 161] width 680 height 323
click at [592, 247] on li "[MEDICAL_DATA]" at bounding box center [600, 249] width 114 height 13
type input "65d2c202a8044d23520120ce"
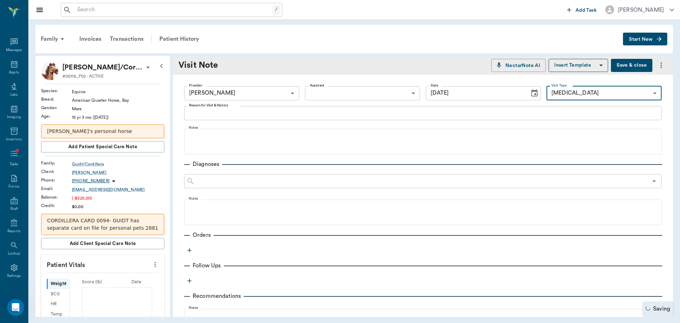
click at [275, 114] on textarea "Reason for Visit & History" at bounding box center [423, 113] width 468 height 8
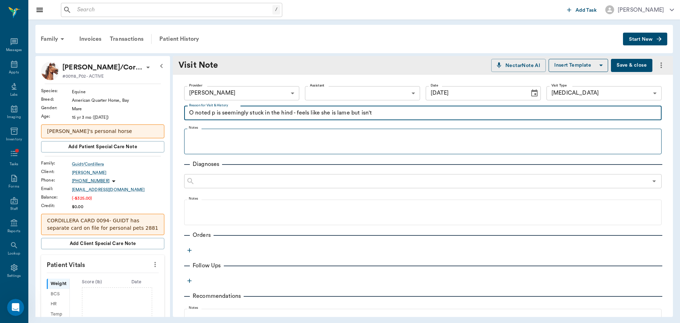
type textarea "O noted p is seemingly stuck in the hind - feels like she is lame but isn't"
click at [312, 126] on fieldset "Notes" at bounding box center [423, 140] width 478 height 28
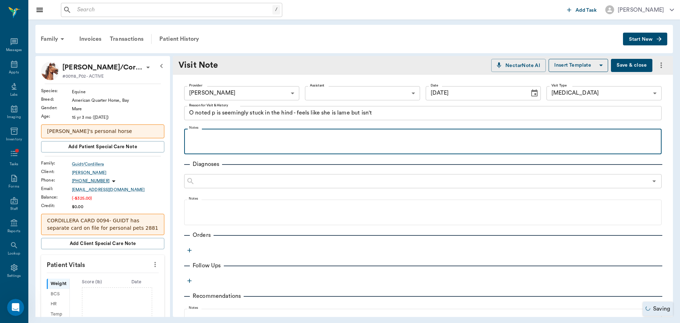
click at [313, 134] on p at bounding box center [423, 136] width 471 height 9
click at [272, 136] on p "Notable discomfort along lumbars 4 and 5 - specifically RH" at bounding box center [423, 136] width 471 height 9
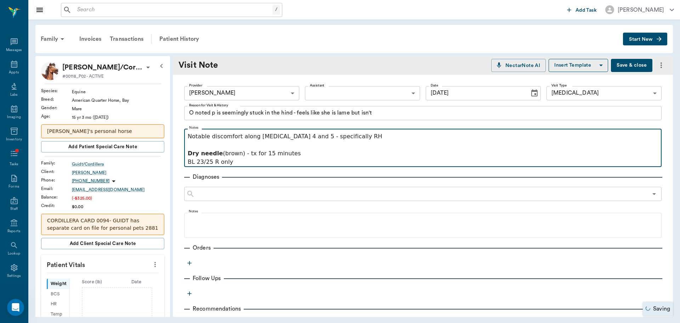
click at [238, 161] on p "BL 23/25 R only" at bounding box center [423, 162] width 471 height 9
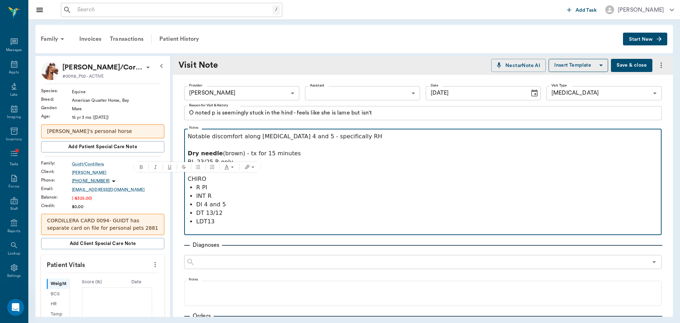
drag, startPoint x: 207, startPoint y: 178, endPoint x: 161, endPoint y: 180, distance: 46.5
click at [161, 180] on div "[PERSON_NAME]/Cordillera #00118_P02 - ACTIVE Species : Equine Breed : American …" at bounding box center [354, 186] width 638 height 261
click at [302, 172] on p at bounding box center [423, 170] width 471 height 9
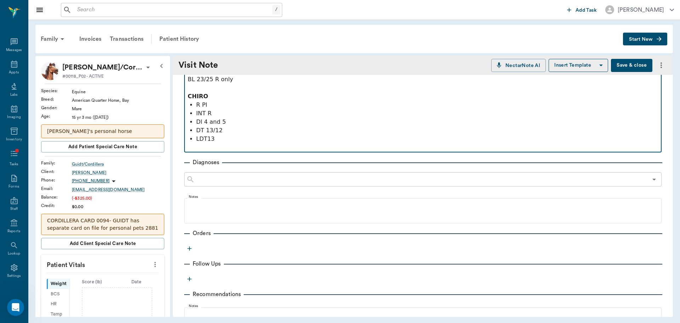
scroll to position [175, 0]
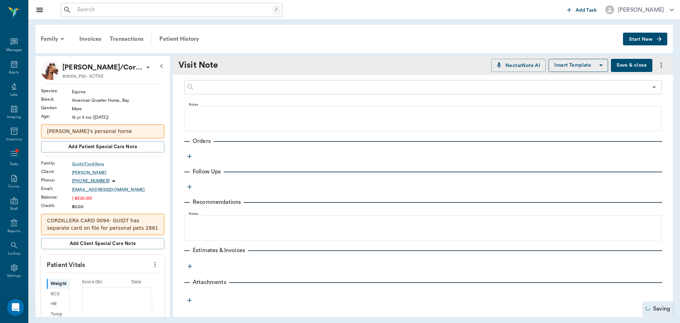
click at [189, 157] on icon "button" at bounding box center [189, 156] width 7 height 7
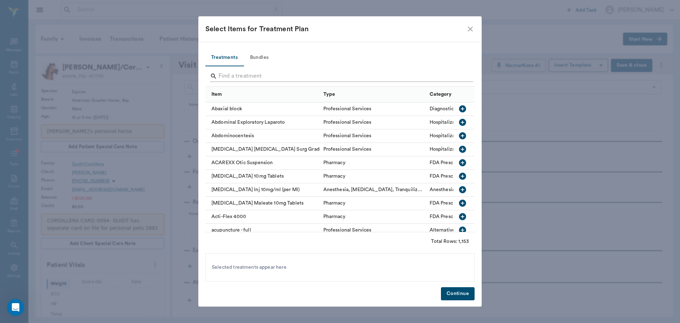
click at [230, 75] on input "Search" at bounding box center [341, 76] width 244 height 11
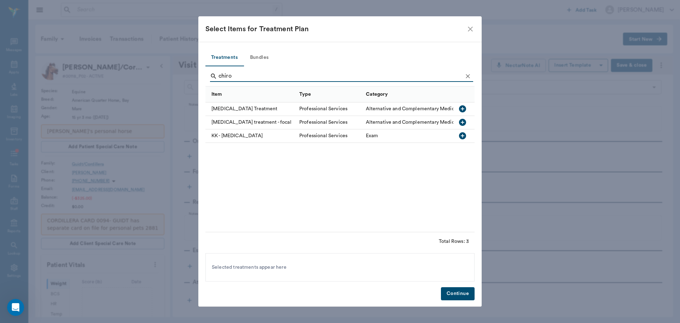
click at [252, 108] on div "[MEDICAL_DATA] Treatment" at bounding box center [251, 108] width 90 height 13
click at [244, 76] on input "chiro" at bounding box center [341, 76] width 244 height 11
type input "r"
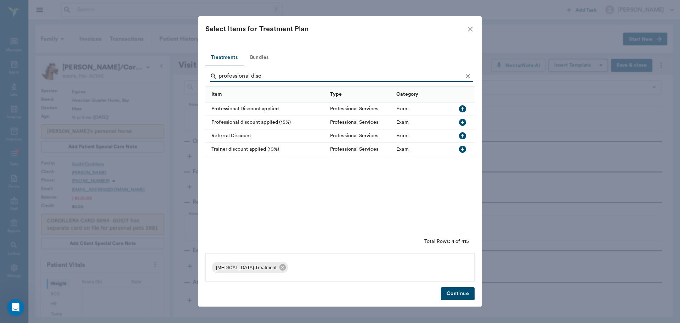
type input "professional disc"
click at [263, 108] on div "Professional Discount applied" at bounding box center [266, 108] width 121 height 13
click at [462, 297] on button "Continue" at bounding box center [458, 293] width 34 height 13
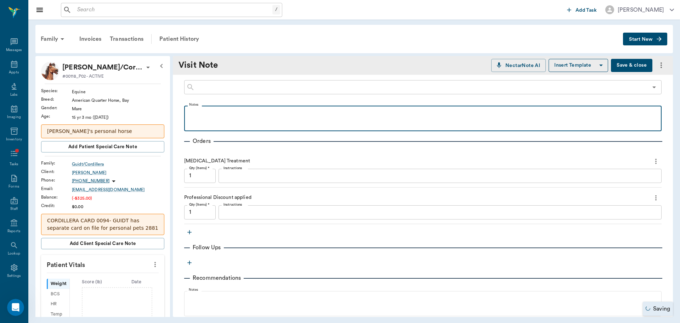
click at [226, 120] on div at bounding box center [423, 118] width 471 height 18
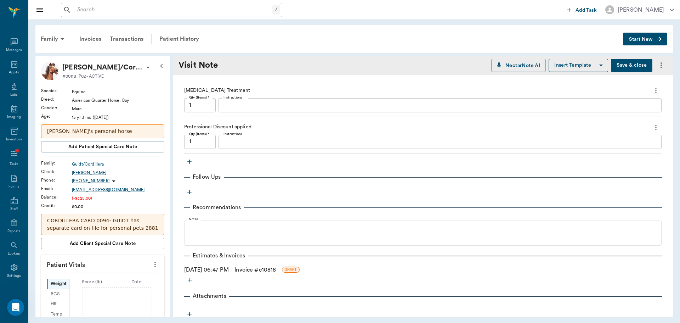
scroll to position [245, 0]
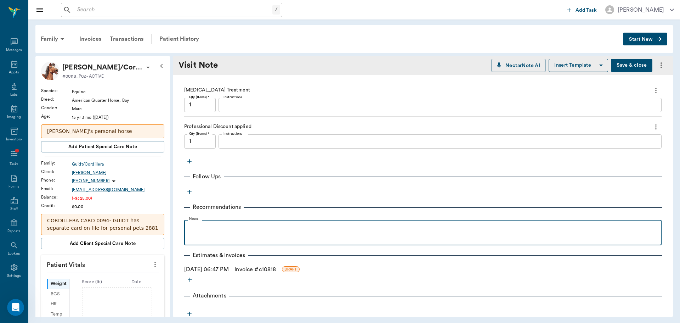
click at [228, 238] on div at bounding box center [423, 232] width 471 height 18
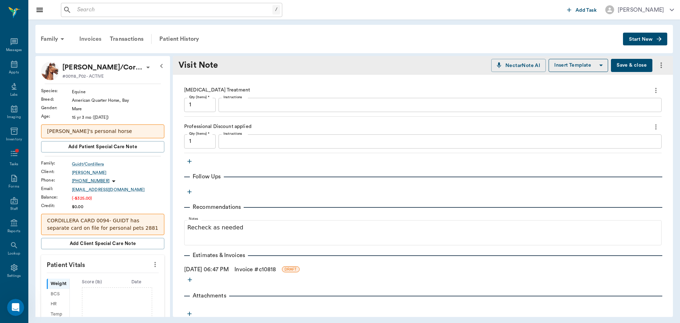
click at [96, 39] on div "Invoices" at bounding box center [90, 38] width 30 height 17
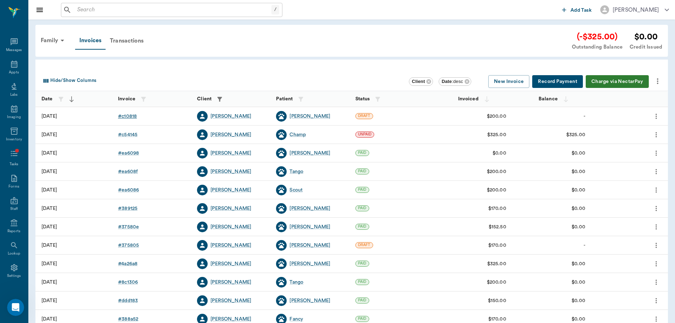
click at [132, 117] on div "# c10818" at bounding box center [127, 116] width 19 height 7
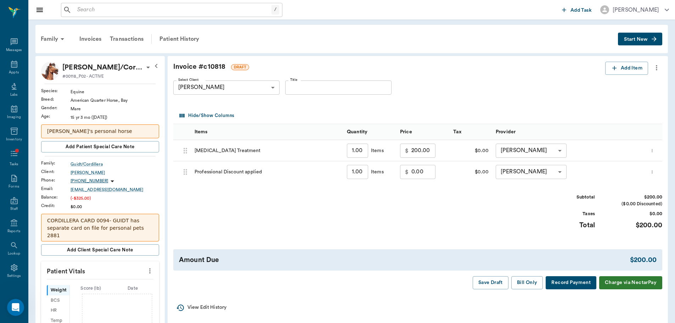
click at [429, 174] on input "0.00" at bounding box center [423, 172] width 24 height 14
type input "-30.00"
click at [526, 284] on button "Bill Only" at bounding box center [527, 282] width 32 height 13
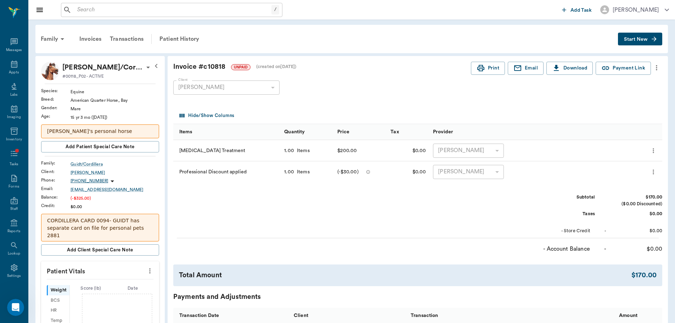
click at [150, 12] on input "text" at bounding box center [172, 10] width 197 height 10
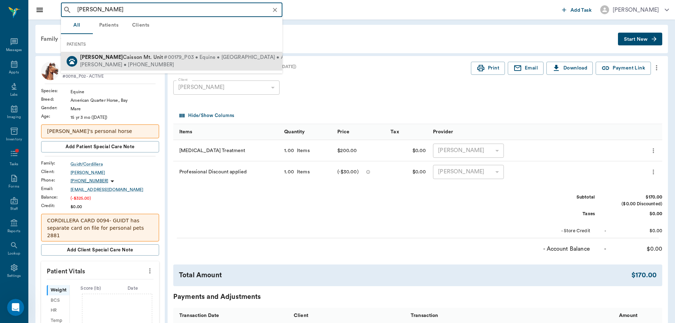
click at [164, 56] on span "#00179_P03 • Equine • [GEOGRAPHIC_DATA] • ACTIVE" at bounding box center [231, 57] width 135 height 7
type input "[PERSON_NAME]"
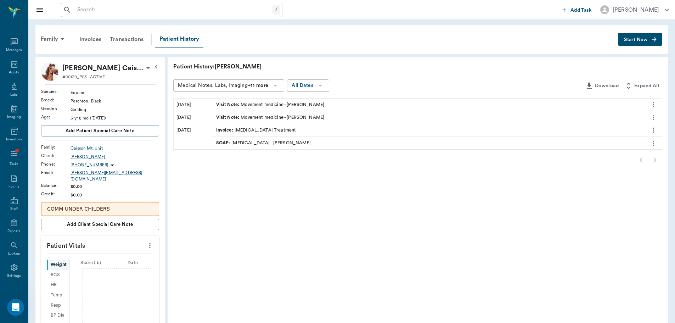
click at [650, 54] on div "Family Invoices Transactions Patient History Start New [PERSON_NAME] Caisson Mt…" at bounding box center [351, 253] width 647 height 468
click at [649, 41] on button "Start New" at bounding box center [640, 39] width 44 height 13
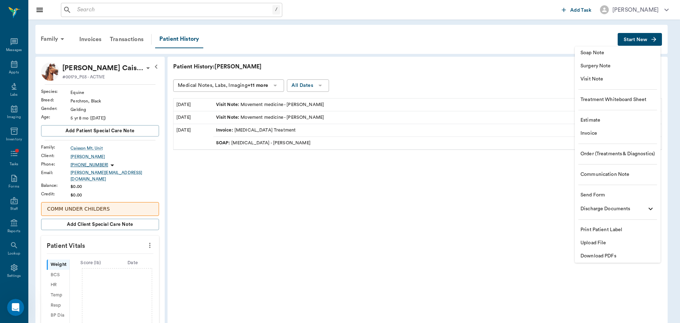
click at [625, 77] on span "Visit Note" at bounding box center [618, 78] width 74 height 7
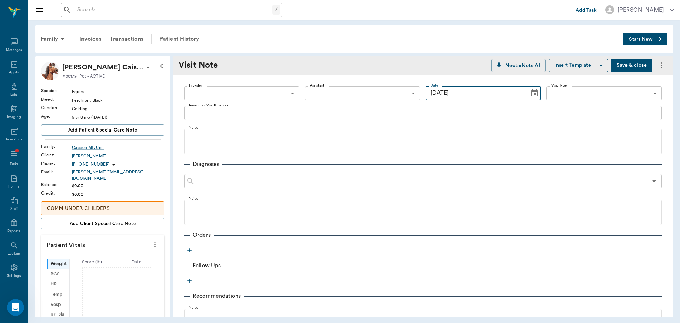
click at [474, 96] on input "[DATE]" at bounding box center [475, 93] width 99 height 14
click at [530, 94] on icon "Choose date, selected date is Aug 28, 2025" at bounding box center [534, 93] width 9 height 9
click at [468, 180] on button "19" at bounding box center [466, 181] width 13 height 13
type input "[DATE]"
click at [227, 95] on body "/ ​ Add Task [PERSON_NAME] Nectar Messages Appts Labs Imaging Inventory Tasks F…" at bounding box center [340, 161] width 680 height 323
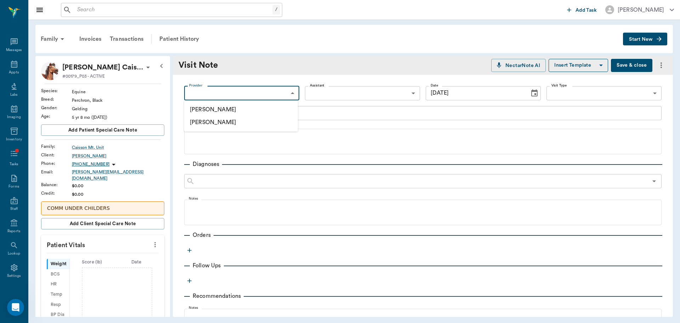
drag, startPoint x: 232, startPoint y: 113, endPoint x: 357, endPoint y: 114, distance: 125.4
click at [232, 113] on li "[PERSON_NAME]" at bounding box center [241, 109] width 114 height 13
type input "649b3e03b5bc7e03f9326794"
click at [602, 89] on body "/ ​ Add Task [PERSON_NAME] Nectar Messages Appts Labs Imaging Inventory Tasks F…" at bounding box center [340, 161] width 680 height 323
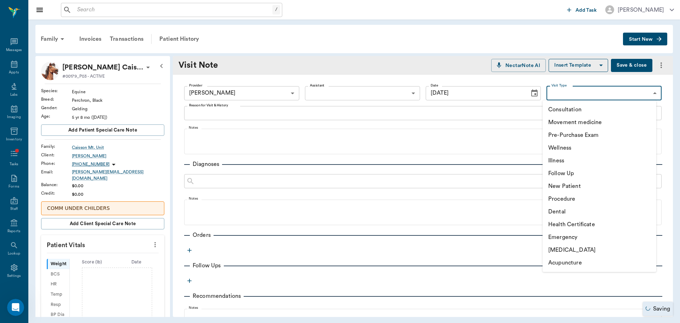
click at [605, 109] on li "Consultation" at bounding box center [600, 109] width 114 height 13
type input "66193437c5bf6463a0ac76eb"
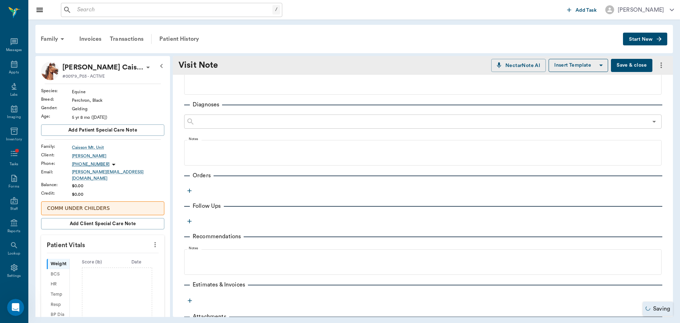
scroll to position [94, 0]
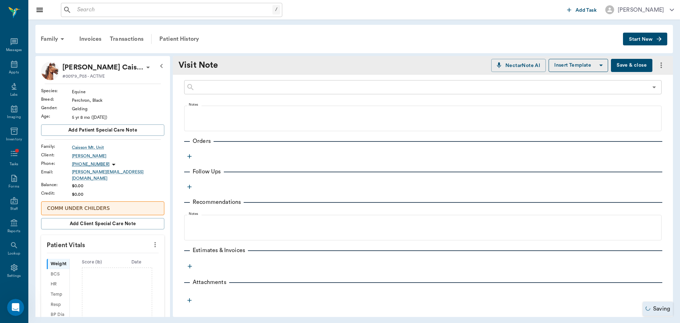
click at [190, 157] on icon "button" at bounding box center [189, 156] width 7 height 7
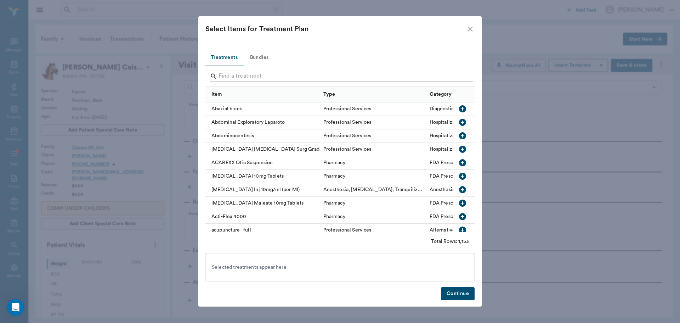
click at [274, 77] on input "Search" at bounding box center [341, 76] width 244 height 11
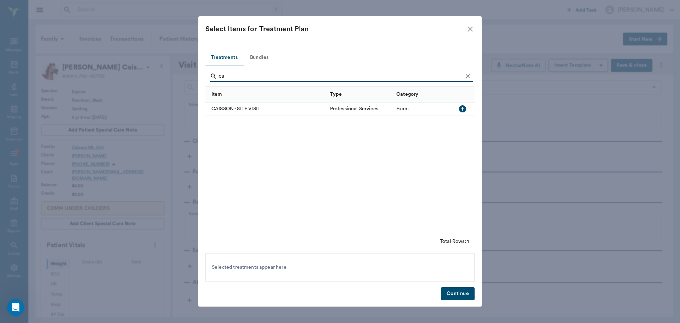
type input "c"
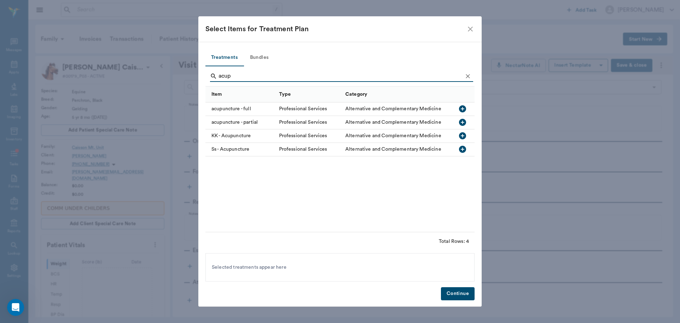
click at [236, 106] on div "acupuncture - full" at bounding box center [241, 108] width 70 height 13
click at [238, 75] on input "acup" at bounding box center [341, 76] width 244 height 11
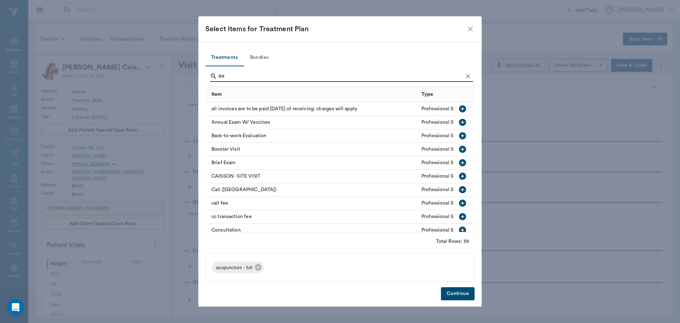
type input "e"
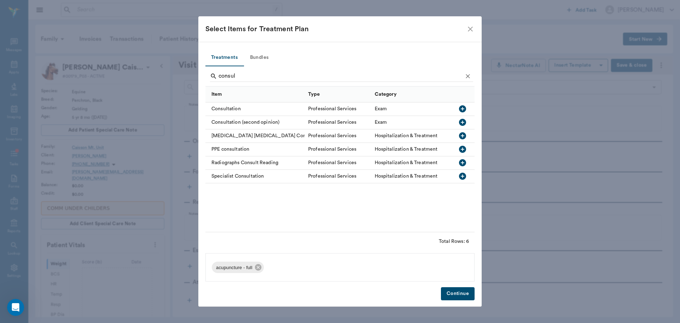
click at [241, 111] on div "Consultation" at bounding box center [255, 108] width 99 height 13
click at [244, 74] on input "consul" at bounding box center [341, 76] width 244 height 11
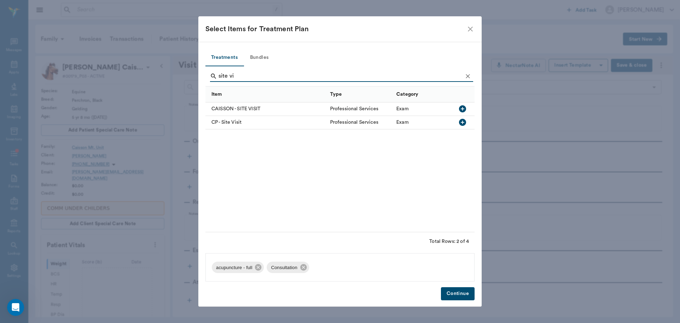
type input "site vi"
click at [247, 107] on div "CAISSON - SITE VISIT" at bounding box center [266, 108] width 121 height 13
click at [455, 296] on button "Continue" at bounding box center [458, 293] width 34 height 13
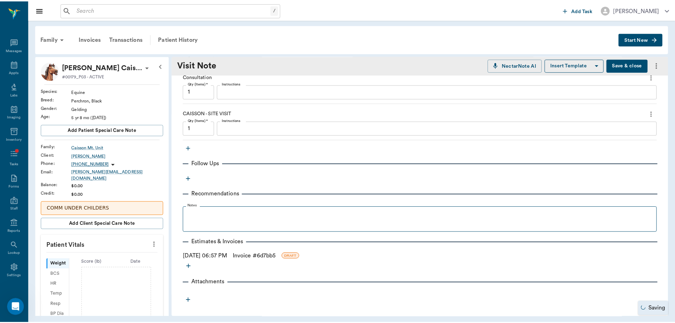
scroll to position [215, 0]
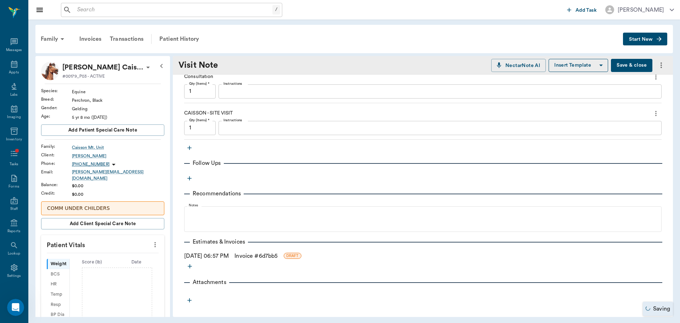
click at [252, 259] on link "Invoice # 6d7bb5" at bounding box center [256, 256] width 43 height 9
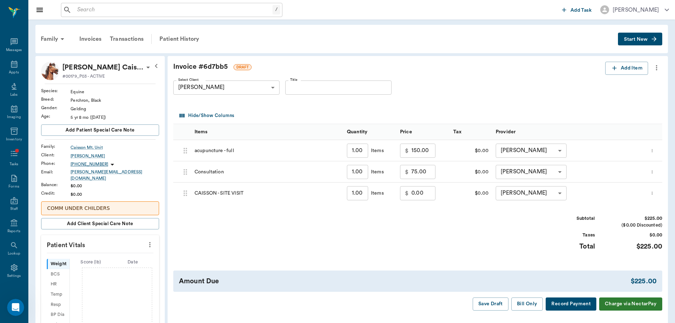
click at [433, 197] on input "0.00" at bounding box center [423, 193] width 24 height 14
type input "250.00"
click at [430, 153] on input "150.00" at bounding box center [423, 151] width 24 height 14
type input "200.00"
click at [429, 172] on input "75.00" at bounding box center [423, 172] width 24 height 14
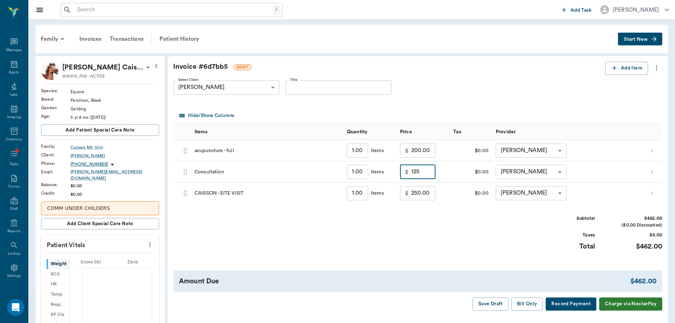
type input "125.00"
click at [517, 304] on button "Bill Only" at bounding box center [527, 303] width 32 height 13
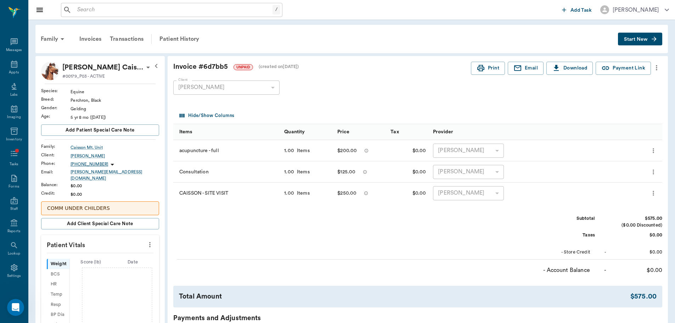
click at [276, 91] on div "[PERSON_NAME]" at bounding box center [226, 87] width 106 height 14
click at [578, 72] on button "Download" at bounding box center [569, 68] width 46 height 13
click at [232, 69] on div "Invoice # 6d7bb5 UNPAID (created on [DATE] )" at bounding box center [322, 67] width 298 height 10
click at [657, 65] on icon "more" at bounding box center [657, 67] width 8 height 9
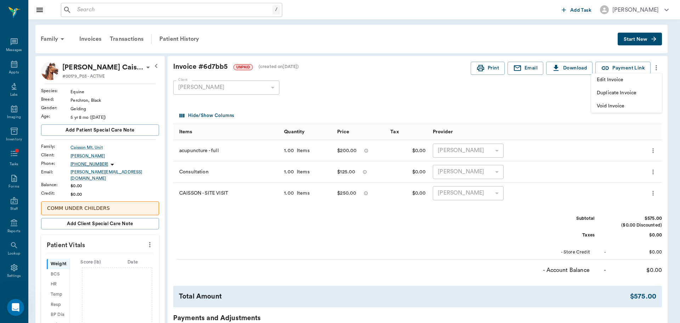
click at [647, 91] on span "Duplicate Invoice" at bounding box center [627, 92] width 60 height 7
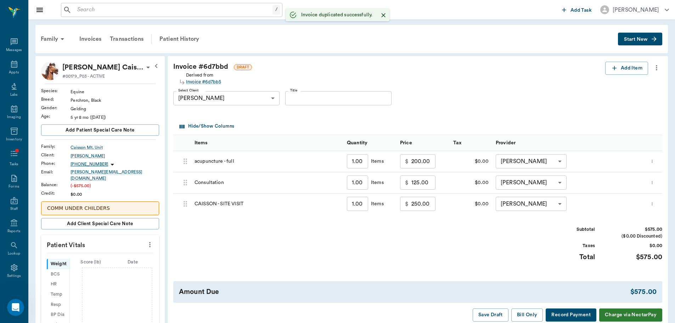
click at [317, 98] on input "Title" at bounding box center [338, 98] width 106 height 14
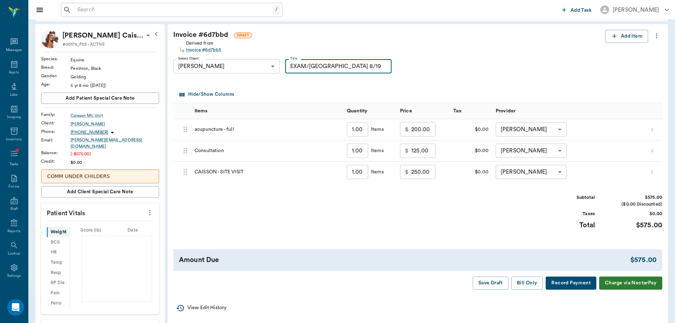
scroll to position [71, 0]
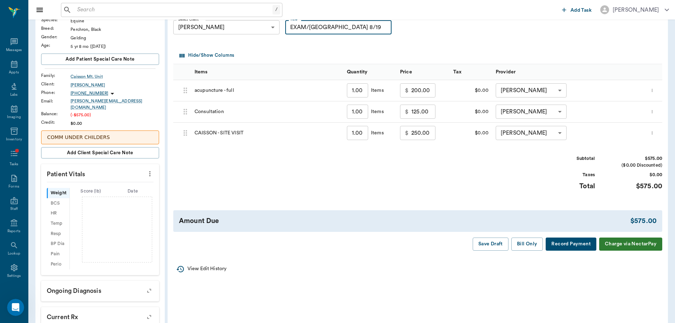
type input "EXAM/[GEOGRAPHIC_DATA] 8/19"
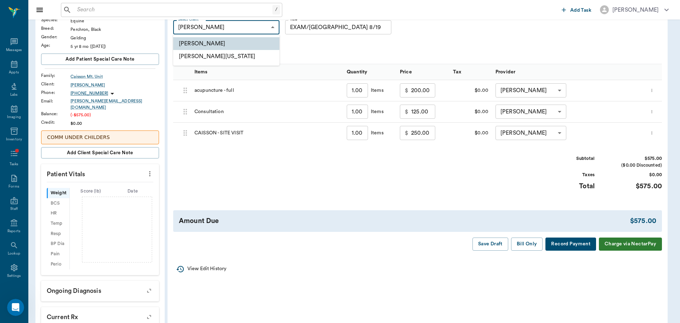
click at [220, 27] on body "/ ​ Add Task [PERSON_NAME] Nectar Messages Appts Labs Imaging Inventory Tasks F…" at bounding box center [340, 174] width 680 height 490
click at [220, 27] on div at bounding box center [340, 161] width 680 height 323
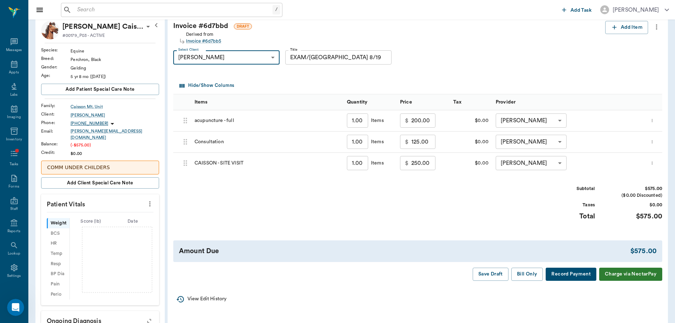
scroll to position [0, 0]
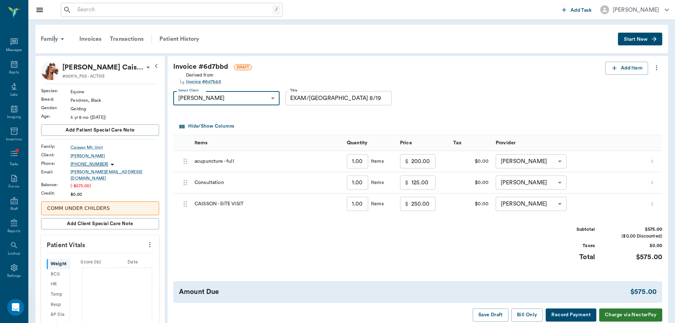
drag, startPoint x: 53, startPoint y: 35, endPoint x: 58, endPoint y: 37, distance: 5.6
click at [55, 34] on div "Family" at bounding box center [53, 38] width 34 height 17
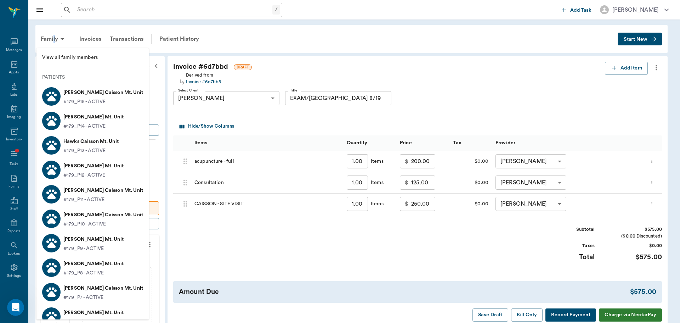
click at [75, 54] on span "View all family members" at bounding box center [92, 57] width 101 height 7
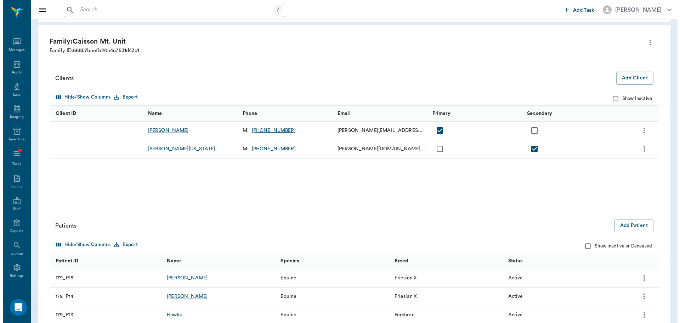
scroll to position [35, 0]
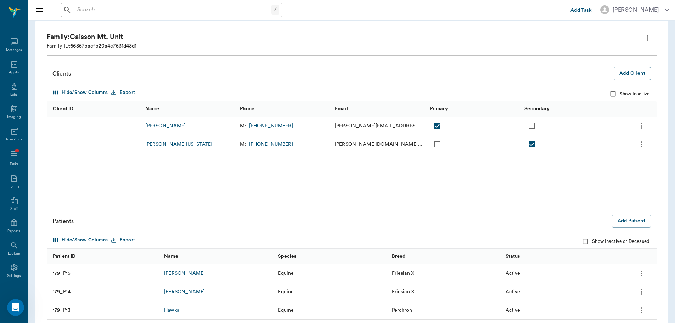
click at [641, 147] on icon "more" at bounding box center [641, 144] width 9 height 9
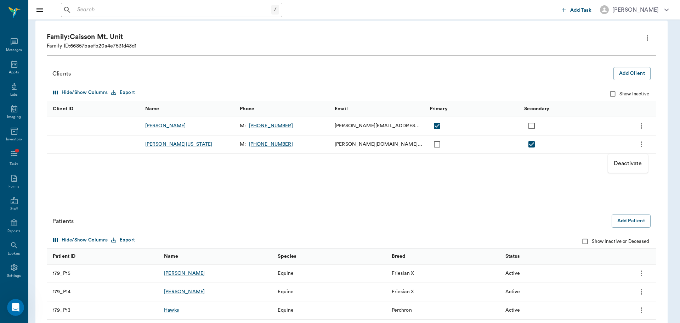
click at [626, 161] on p "Deactivate" at bounding box center [628, 163] width 28 height 9
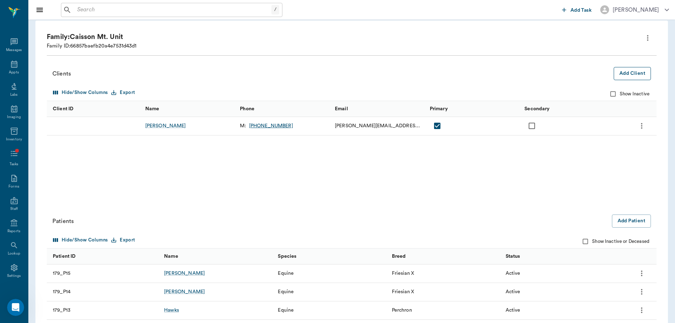
click at [633, 77] on button "Add Client" at bounding box center [632, 73] width 37 height 13
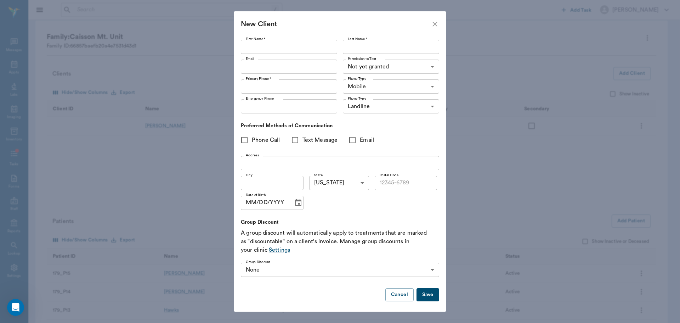
click at [292, 47] on input "First Name *" at bounding box center [289, 47] width 96 height 14
type input "CPT"
type input "[PERSON_NAME]"
type input "[PHONE_NUMBER]"
click at [256, 143] on span "Phone Call" at bounding box center [266, 140] width 28 height 9
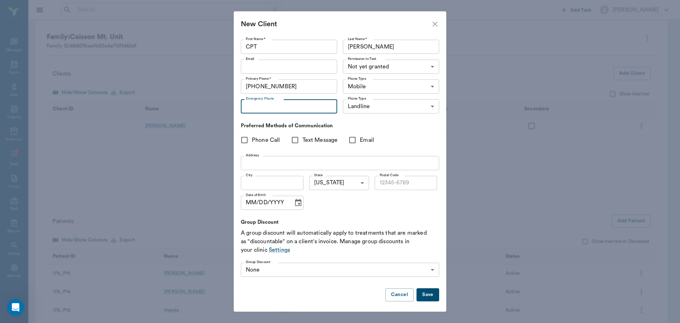
click at [252, 143] on input "Phone Call" at bounding box center [244, 140] width 15 height 15
checkbox input "true"
click at [292, 142] on input "Text Message" at bounding box center [295, 140] width 15 height 15
checkbox input "true"
click at [358, 140] on input "Email" at bounding box center [352, 140] width 15 height 15
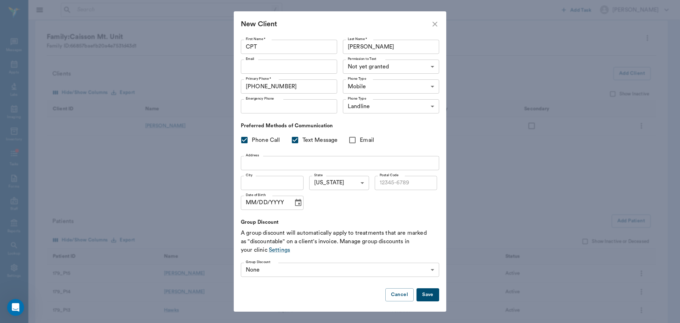
checkbox input "true"
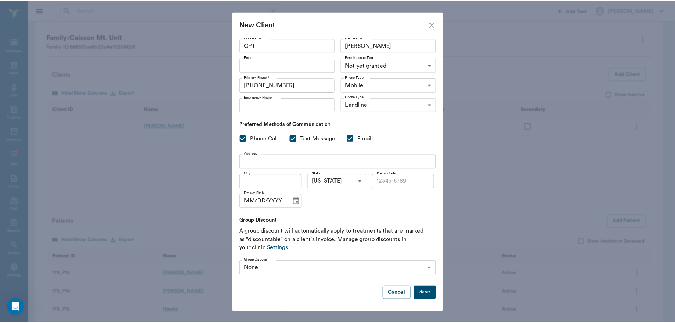
scroll to position [2, 0]
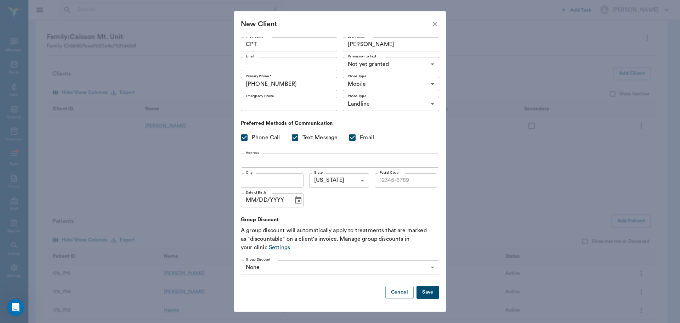
click at [417, 296] on button "Save" at bounding box center [428, 292] width 23 height 13
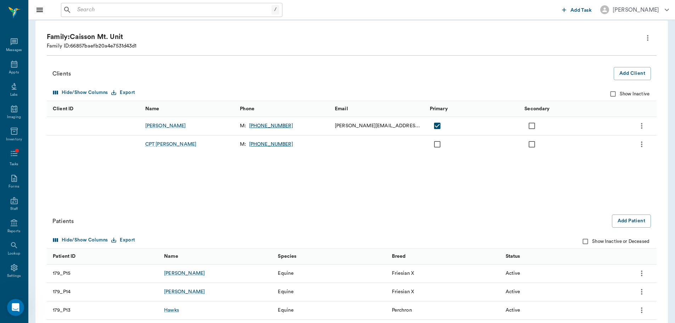
click at [146, 18] on div "/ ​ Add Task [PERSON_NAME]" at bounding box center [351, 9] width 647 height 19
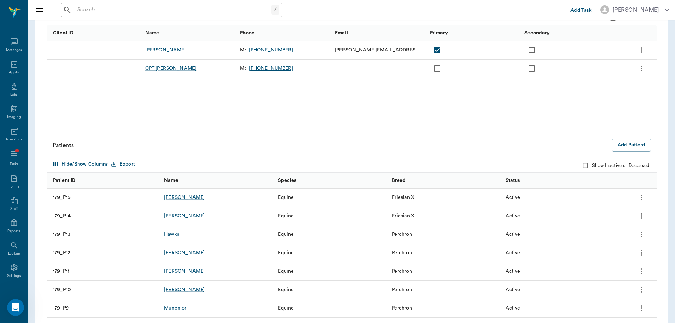
scroll to position [248, 0]
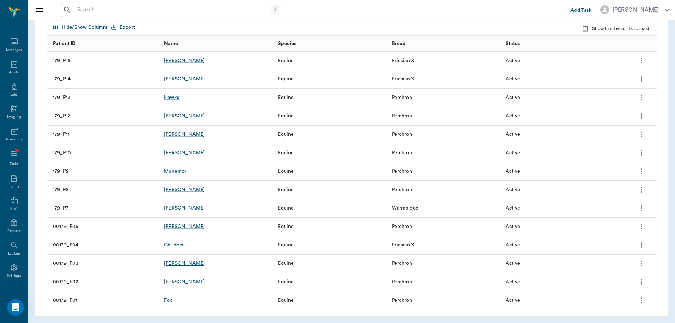
click at [172, 264] on div "[PERSON_NAME]" at bounding box center [184, 263] width 41 height 7
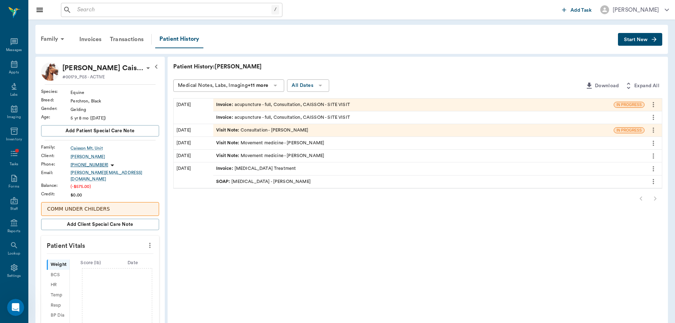
click at [289, 103] on div "Invoice : acupuncture - full, Consultation, CAISSON - SITE VISIT" at bounding box center [283, 104] width 134 height 7
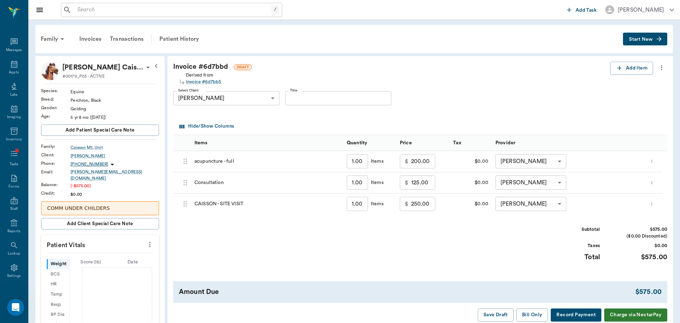
click at [228, 98] on body "/ ​ Add Task [PERSON_NAME] Nectar Messages Appts Labs Imaging Inventory Tasks F…" at bounding box center [340, 245] width 680 height 490
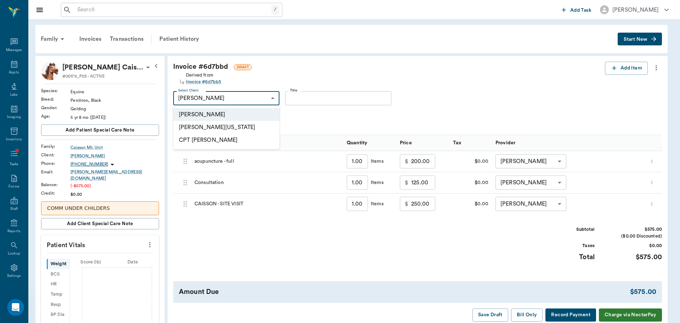
click at [225, 142] on li "CPT [PERSON_NAME]" at bounding box center [226, 140] width 106 height 13
type input "68b0ed58bb8bec72c26d7bbf"
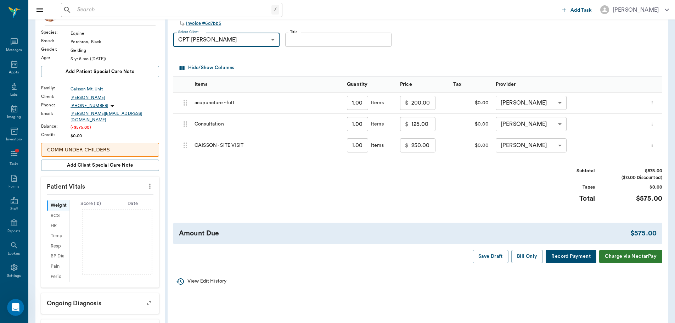
scroll to position [71, 0]
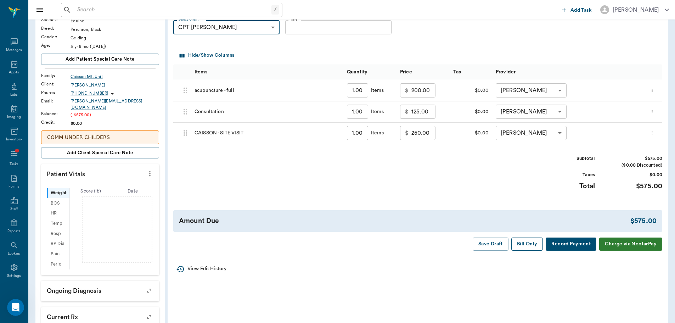
click at [531, 242] on button "Bill Only" at bounding box center [527, 243] width 32 height 13
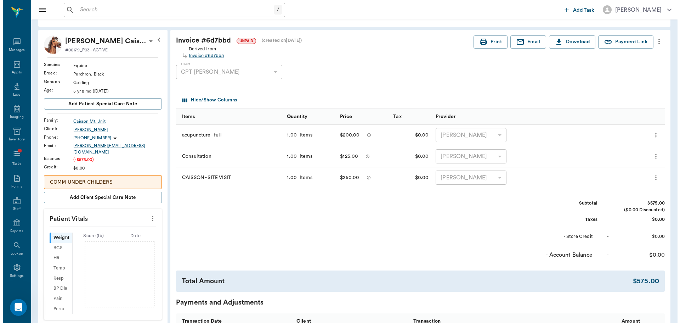
scroll to position [0, 0]
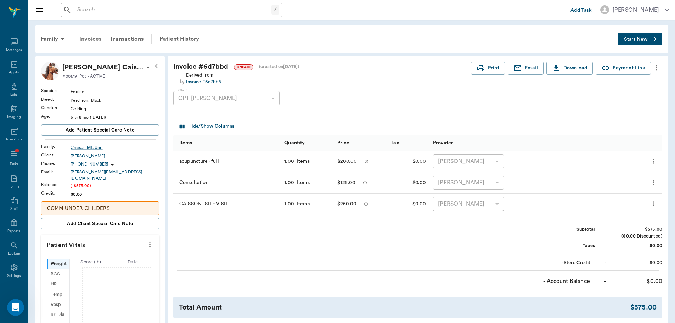
click at [96, 37] on div "Invoices" at bounding box center [90, 38] width 30 height 17
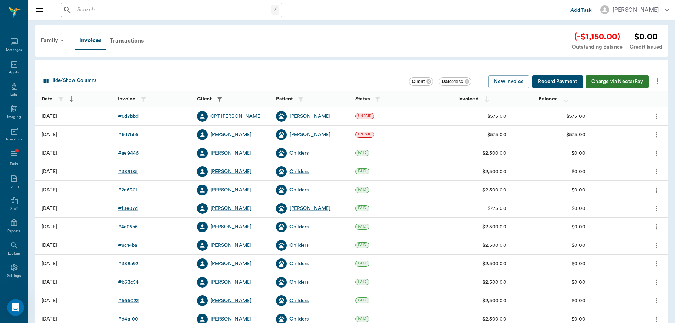
click at [134, 135] on div "# 6d7bb5" at bounding box center [128, 134] width 21 height 7
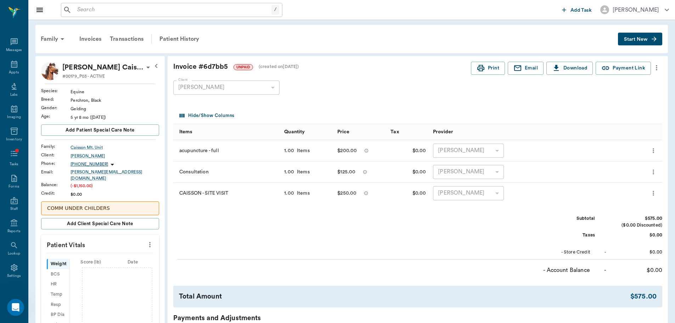
click at [656, 67] on icon "more" at bounding box center [657, 67] width 8 height 9
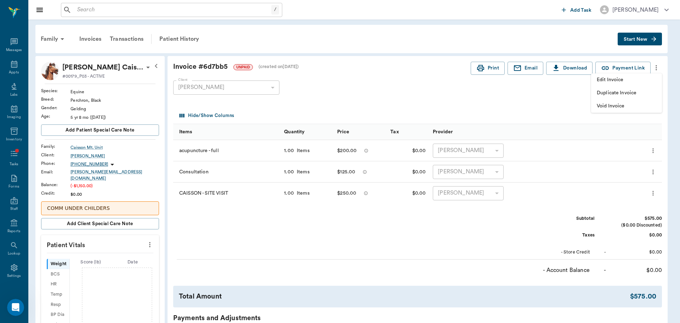
click at [624, 109] on span "Void Invoice" at bounding box center [627, 105] width 60 height 7
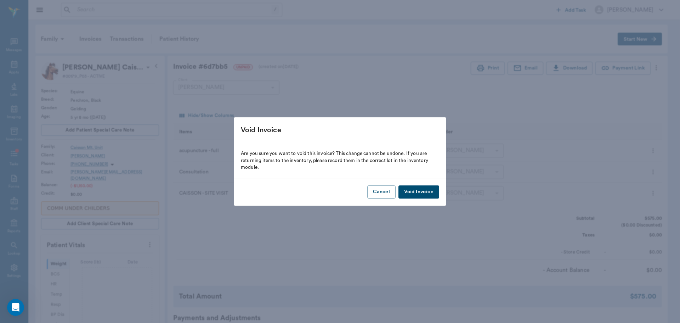
click at [420, 189] on button "Void Invoice" at bounding box center [419, 191] width 41 height 13
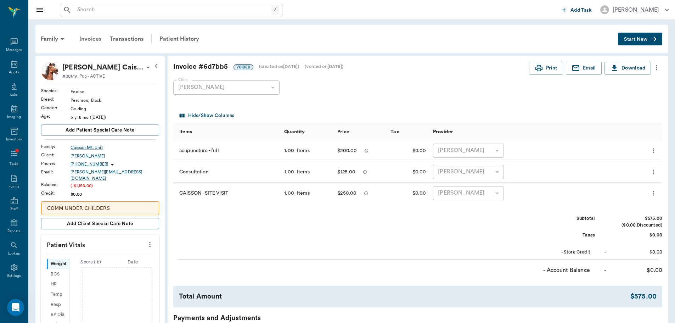
click at [95, 40] on div "Invoices" at bounding box center [90, 38] width 30 height 17
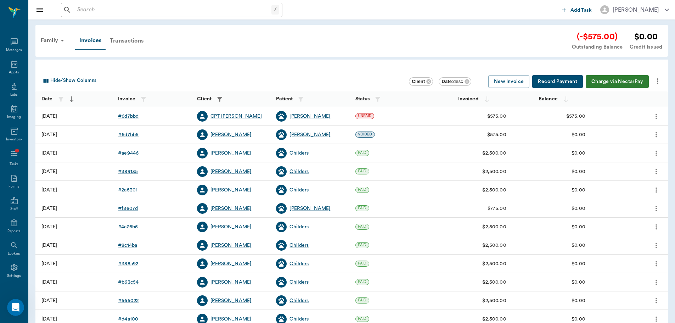
click at [140, 44] on div "Transactions" at bounding box center [127, 40] width 42 height 17
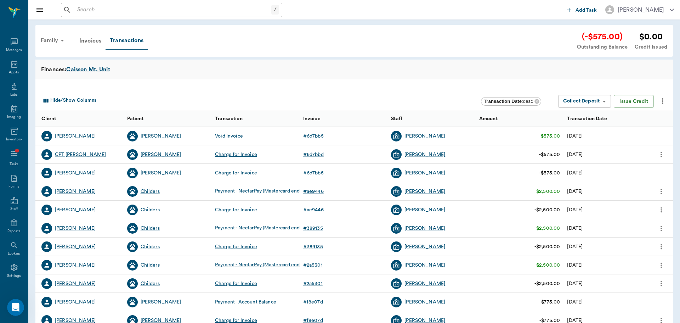
click at [54, 42] on div "Family" at bounding box center [53, 40] width 34 height 17
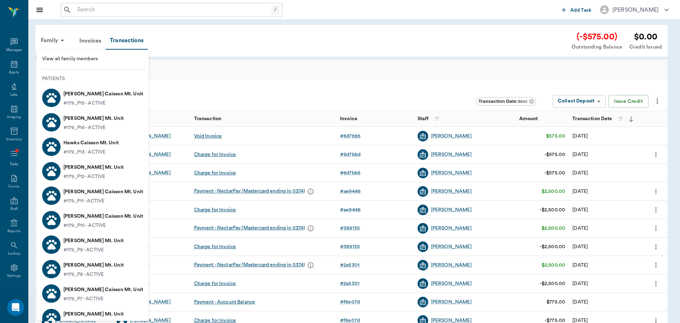
drag, startPoint x: 145, startPoint y: 39, endPoint x: 152, endPoint y: 45, distance: 9.8
click at [146, 39] on div at bounding box center [340, 161] width 680 height 323
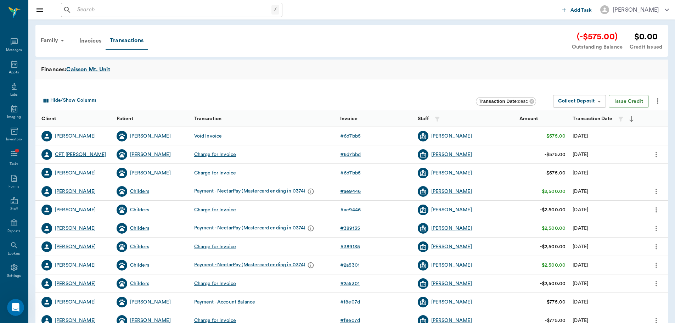
click at [75, 152] on div "CPT [PERSON_NAME]" at bounding box center [80, 154] width 51 height 7
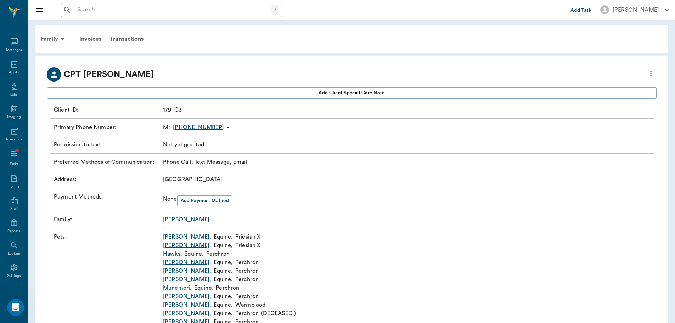
click at [59, 36] on icon at bounding box center [62, 39] width 9 height 9
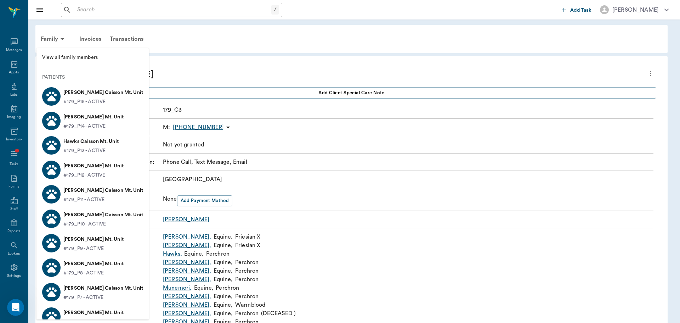
click at [102, 159] on li "[PERSON_NAME] Mt. Unit #179_P12 - ACTIVE" at bounding box center [92, 169] width 112 height 24
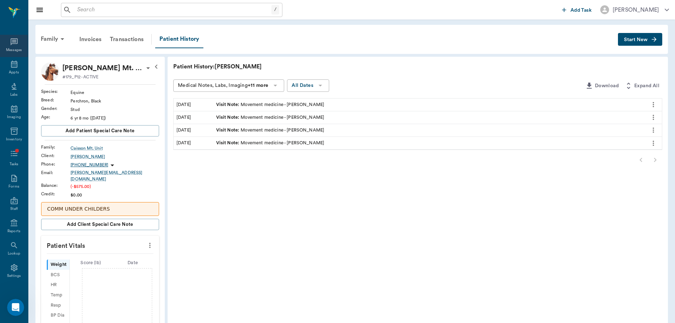
click at [14, 41] on icon at bounding box center [14, 41] width 7 height 7
